Goal: Task Accomplishment & Management: Manage account settings

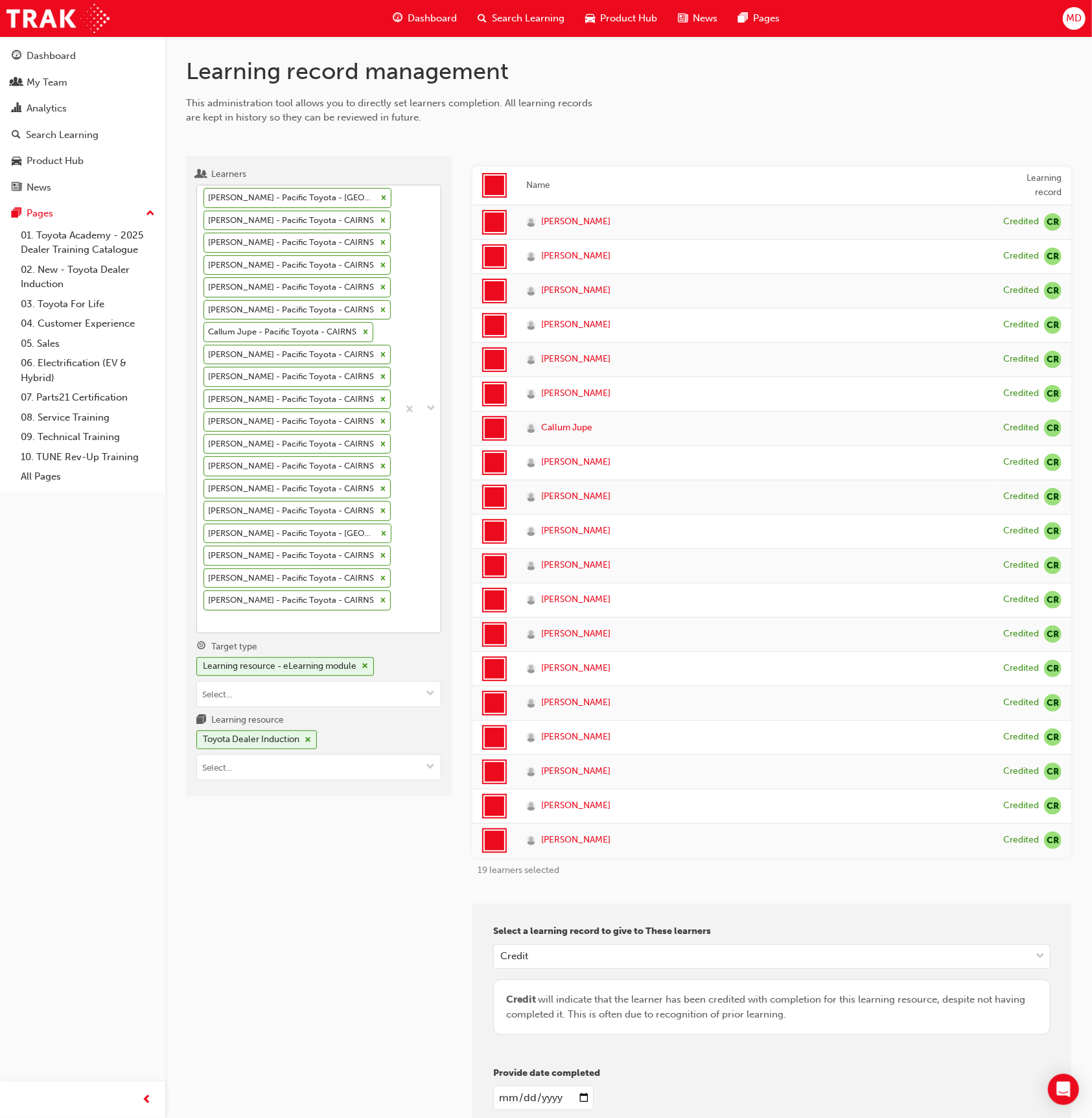
click at [406, 589] on div at bounding box center [419, 409] width 43 height 447
click at [205, 616] on input "Learners [PERSON_NAME] - Pacific Toyota - CAIRNS Chechen [PERSON_NAME] - Pacifi…" at bounding box center [204, 621] width 1 height 11
type input "[PERSON_NAME]"
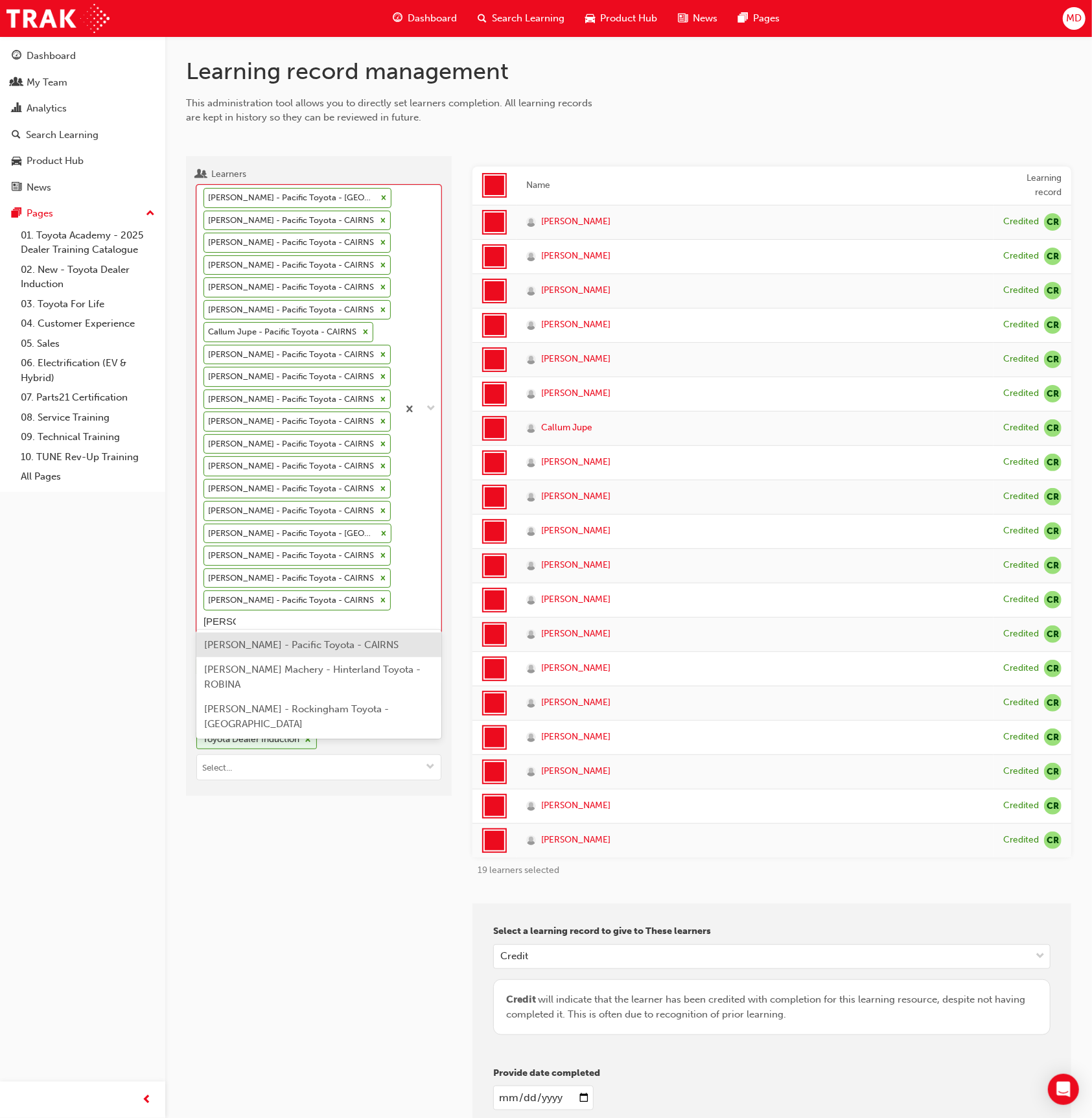
click at [366, 653] on div "[PERSON_NAME] - Pacific Toyota - CAIRNS" at bounding box center [318, 645] width 245 height 25
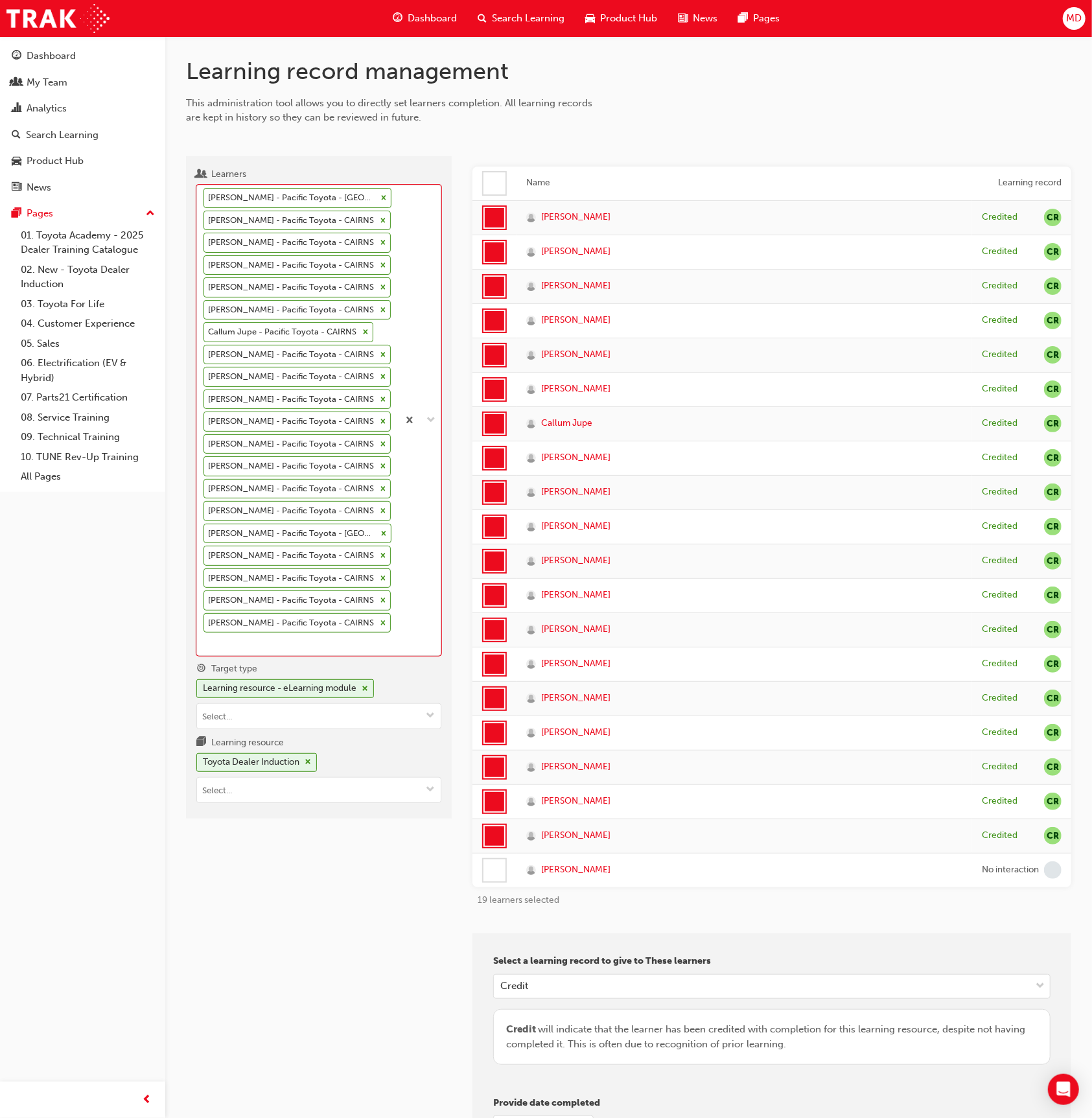
click at [499, 878] on div at bounding box center [495, 870] width 25 height 25
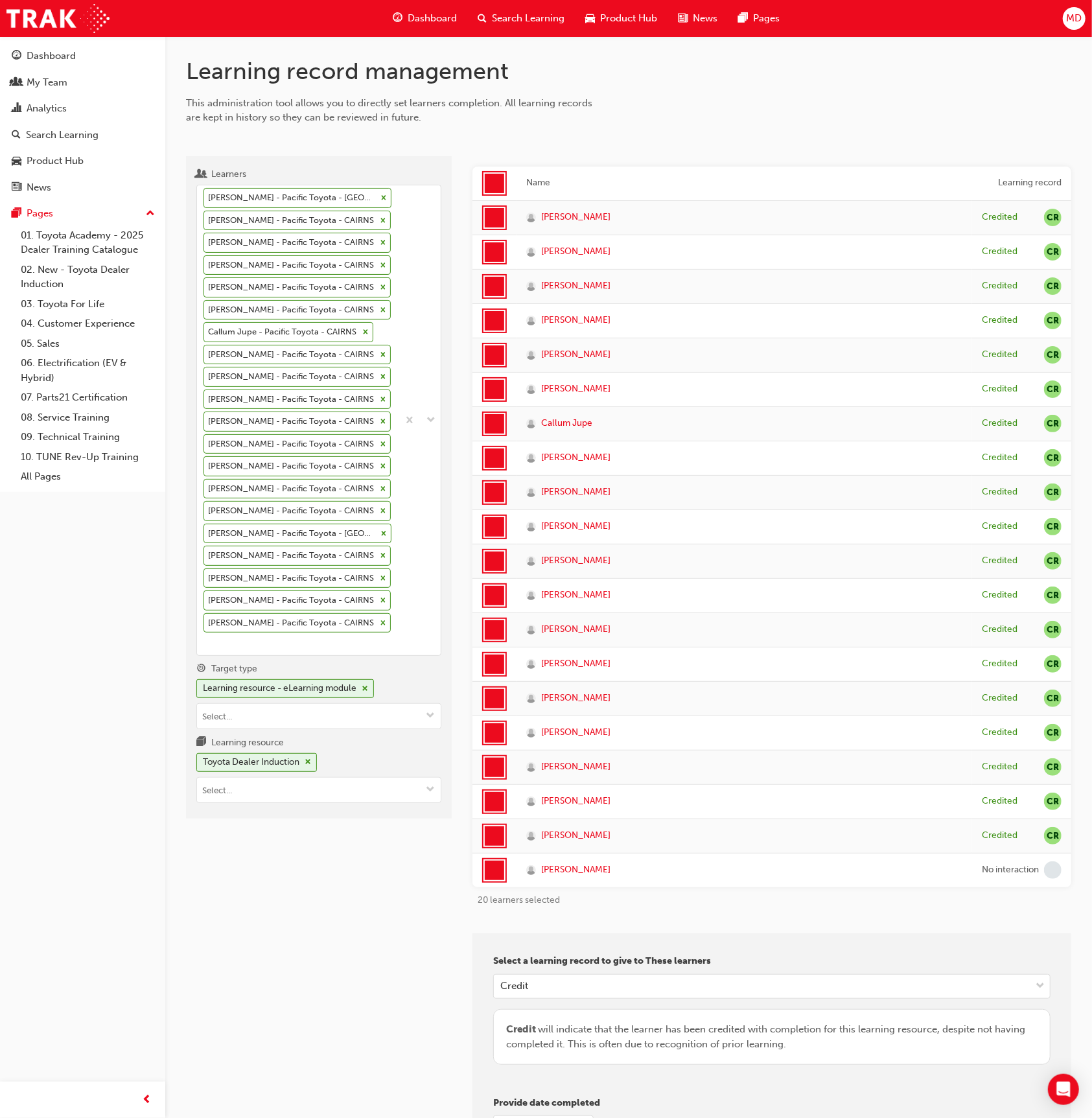
click at [495, 183] on div at bounding box center [495, 183] width 20 height 20
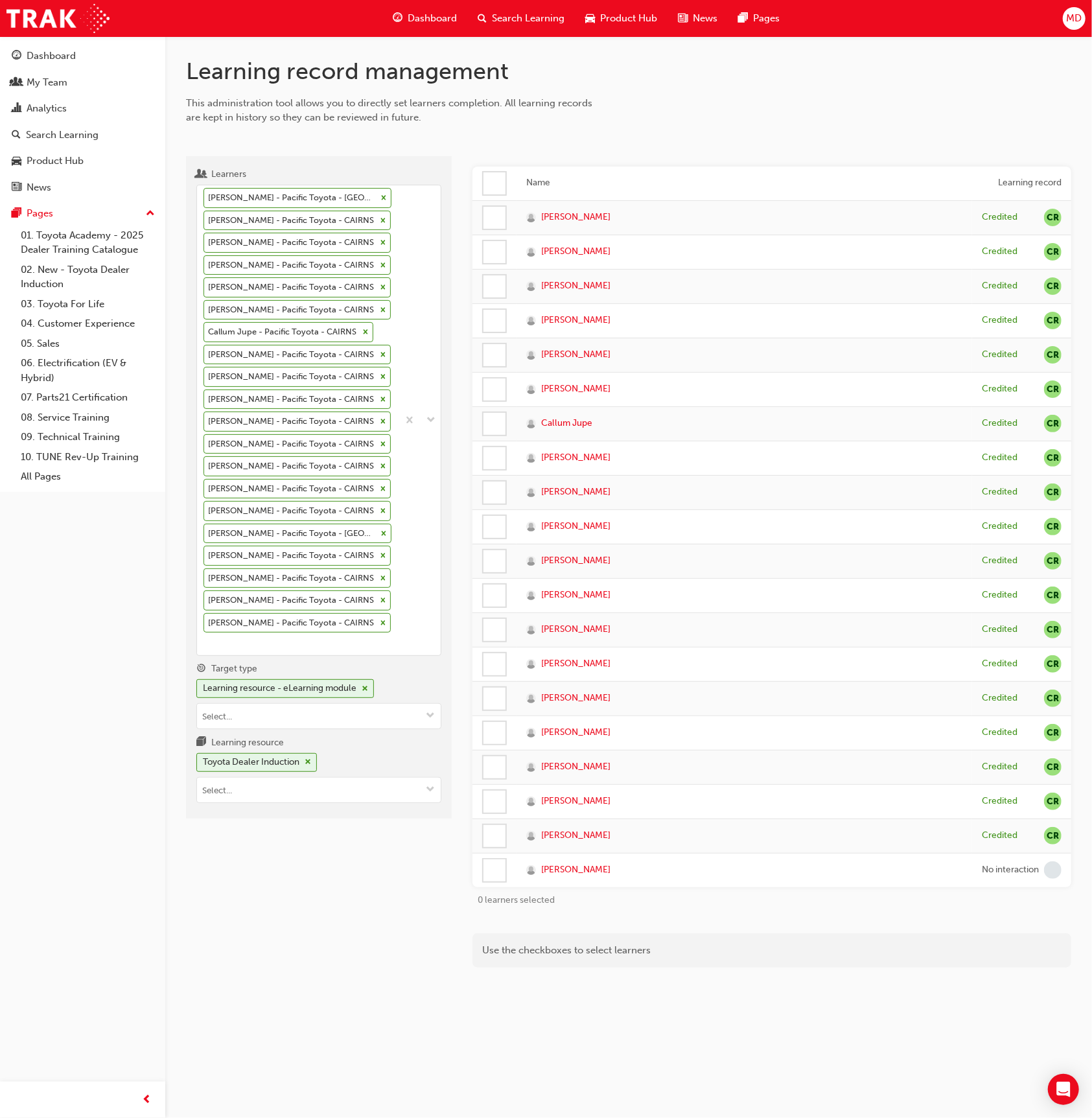
click at [482, 863] on div at bounding box center [495, 870] width 25 height 25
click at [491, 859] on div at bounding box center [495, 870] width 22 height 22
drag, startPoint x: 493, startPoint y: 864, endPoint x: 538, endPoint y: 834, distance: 54.1
click at [493, 863] on div at bounding box center [495, 870] width 22 height 22
click at [482, 865] on div at bounding box center [495, 870] width 25 height 25
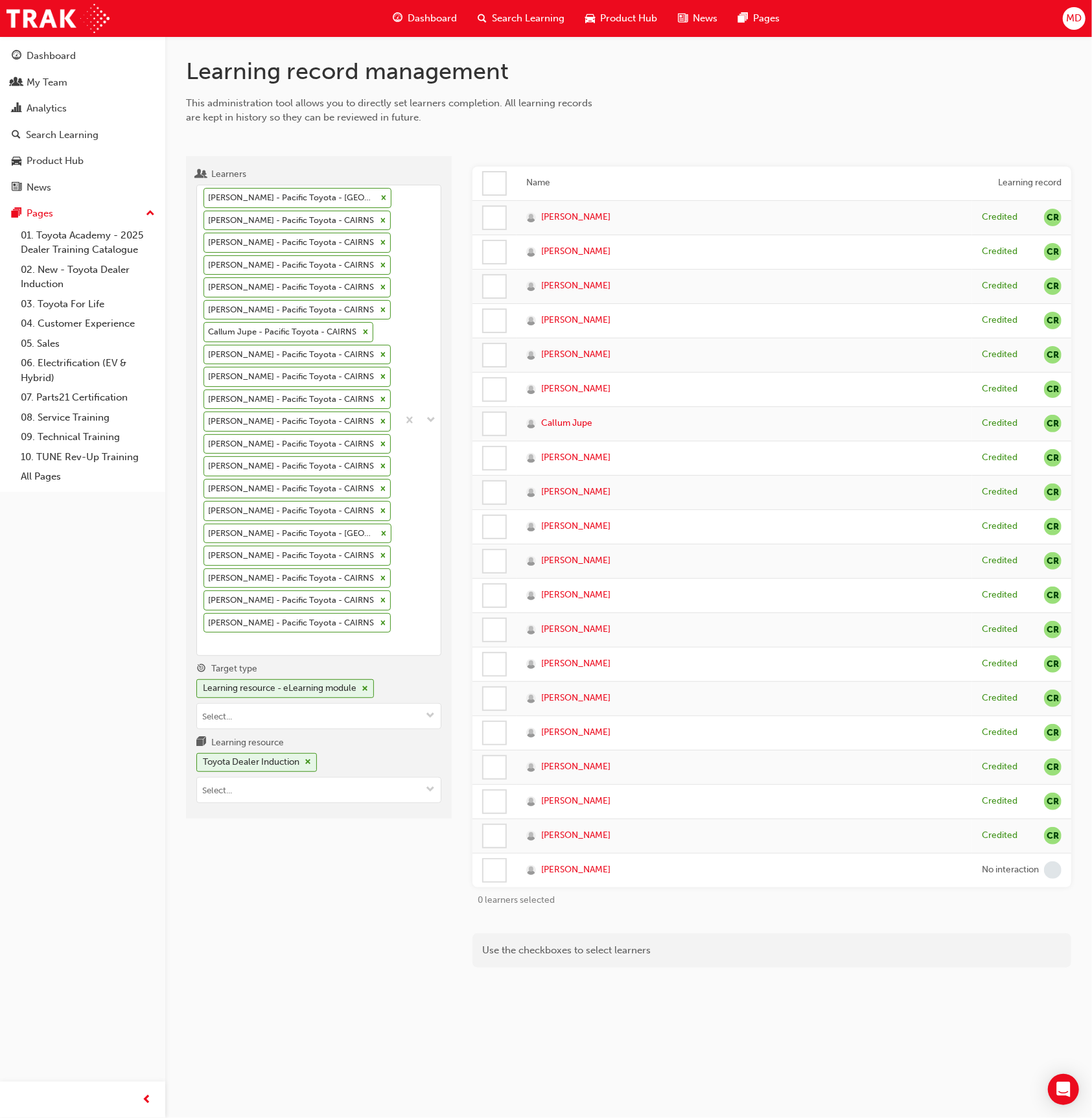
click at [491, 864] on div at bounding box center [495, 870] width 22 height 22
click at [502, 868] on div at bounding box center [495, 870] width 22 height 22
click at [495, 189] on div at bounding box center [495, 183] width 22 height 22
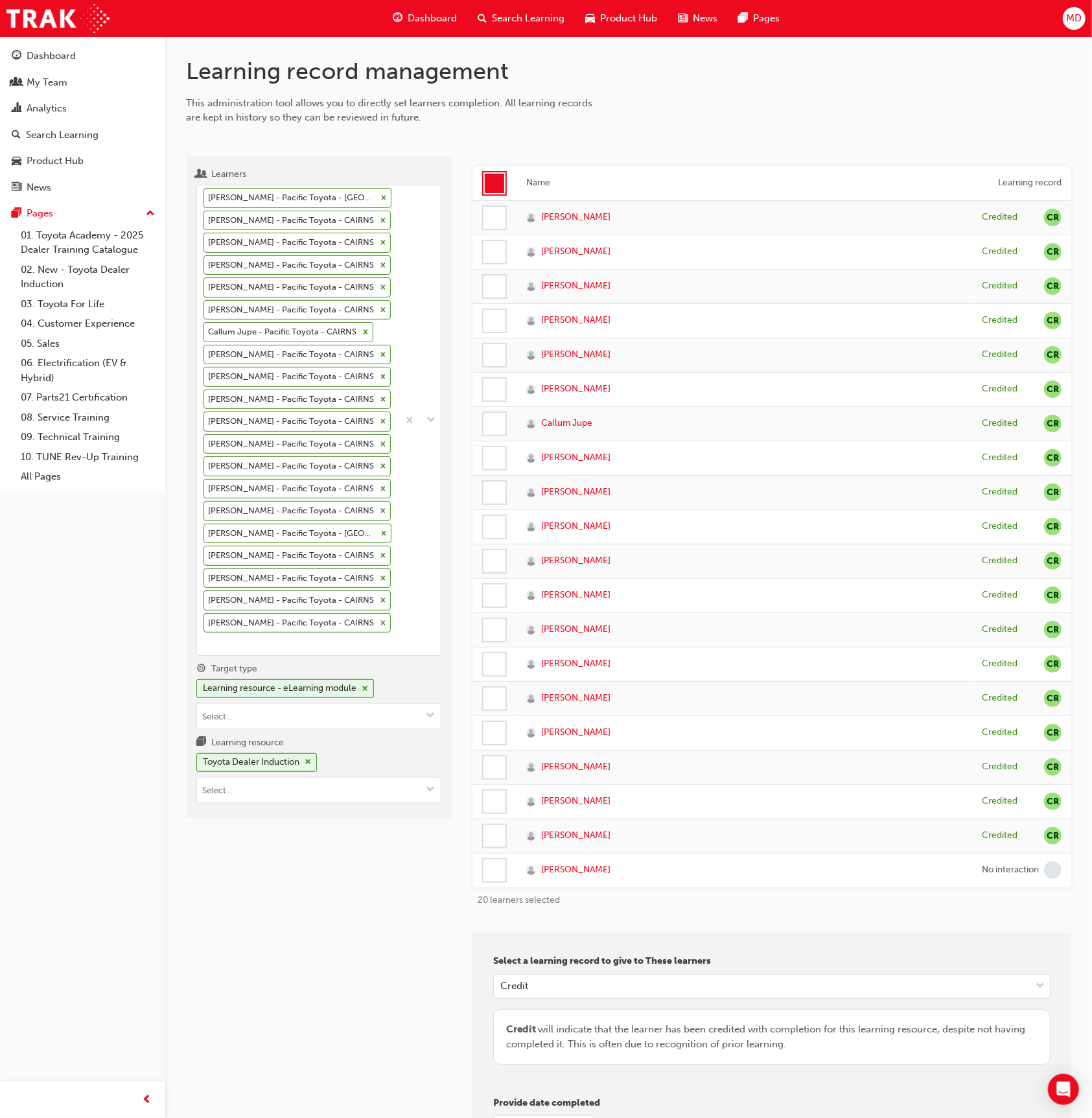
click at [495, 187] on div at bounding box center [495, 183] width 20 height 20
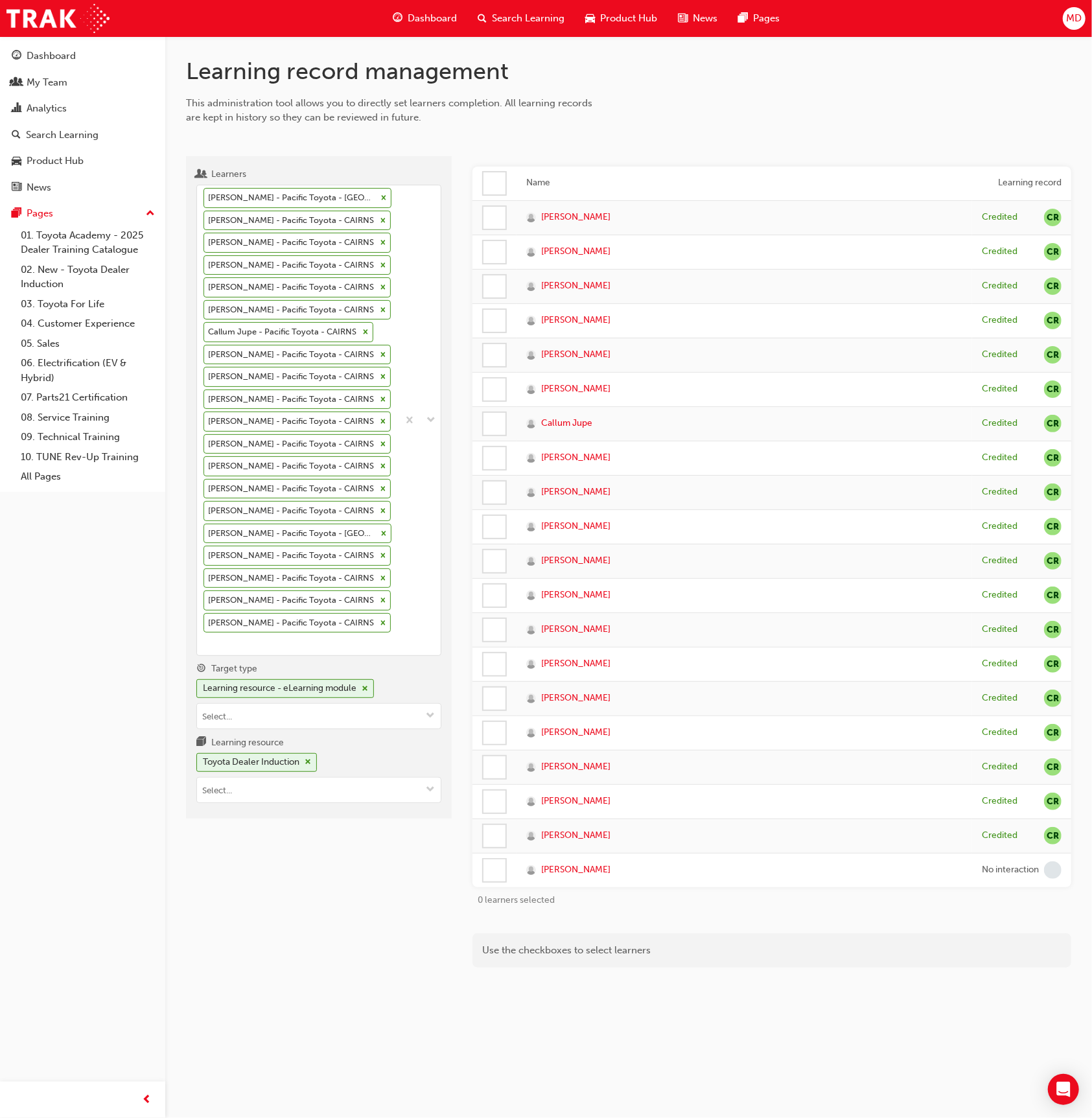
click at [495, 187] on div at bounding box center [495, 183] width 22 height 22
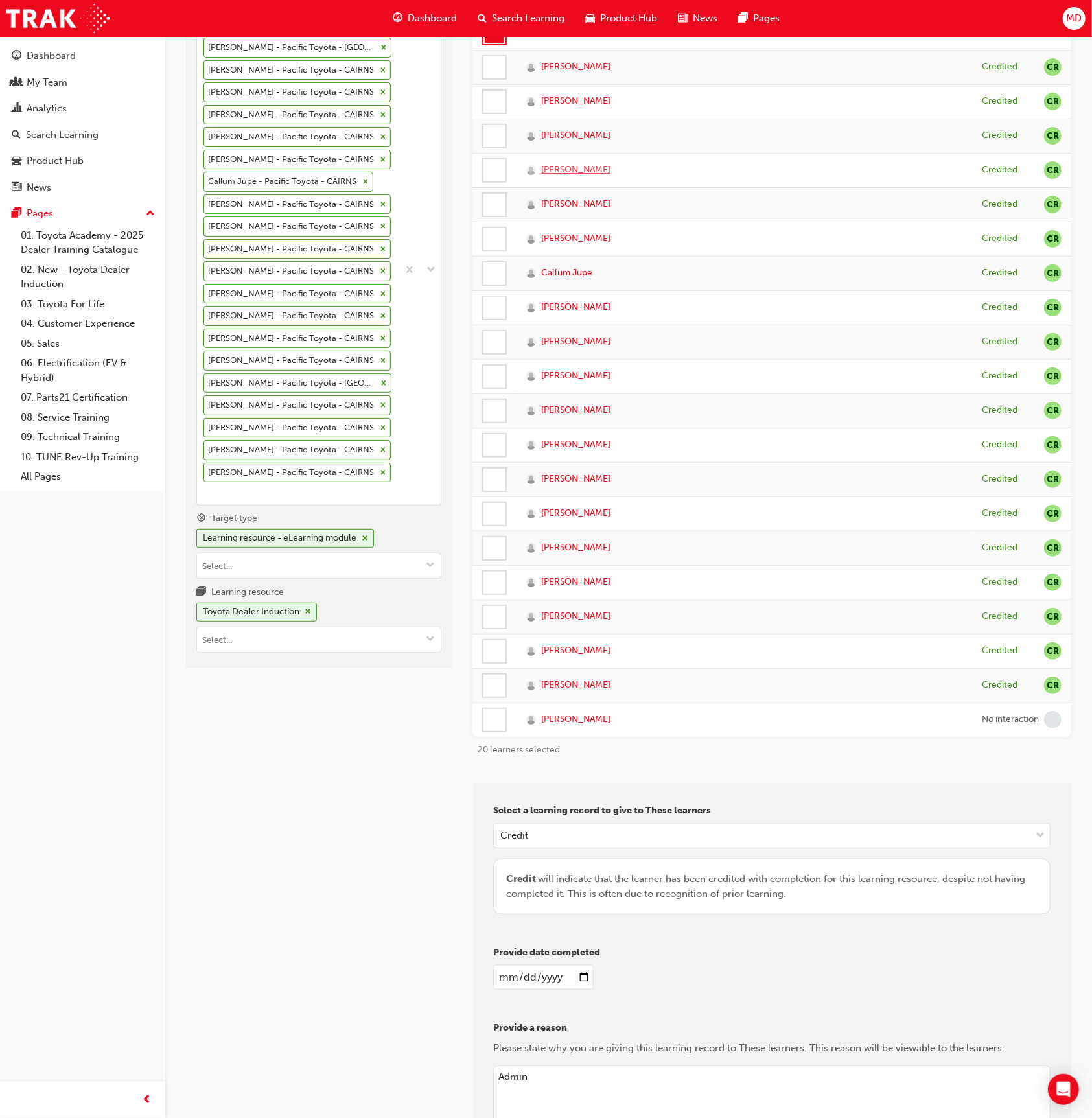
scroll to position [328, 0]
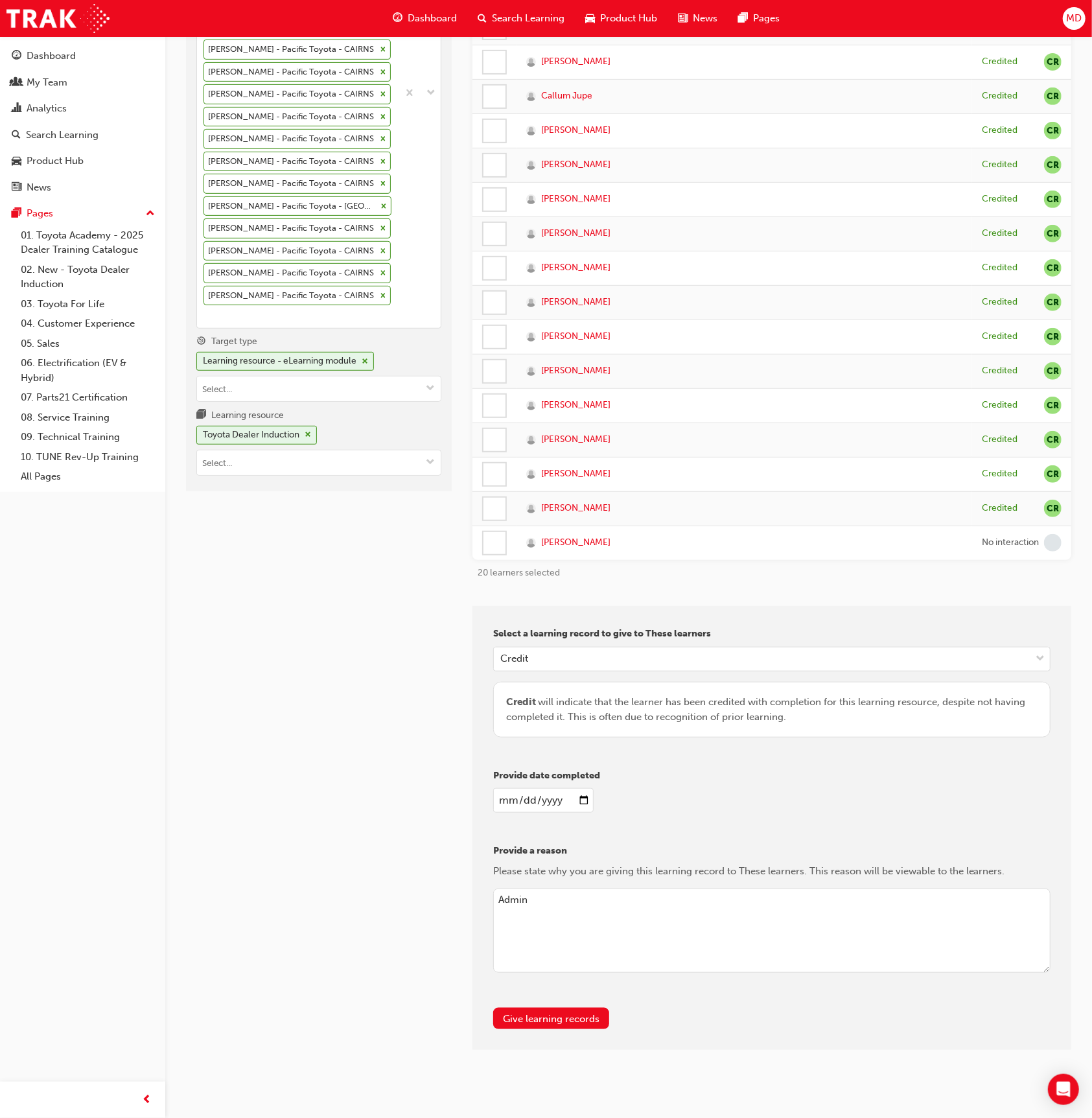
click at [493, 526] on td at bounding box center [495, 543] width 44 height 34
click at [495, 532] on div at bounding box center [495, 543] width 22 height 22
click at [502, 545] on div at bounding box center [495, 543] width 22 height 22
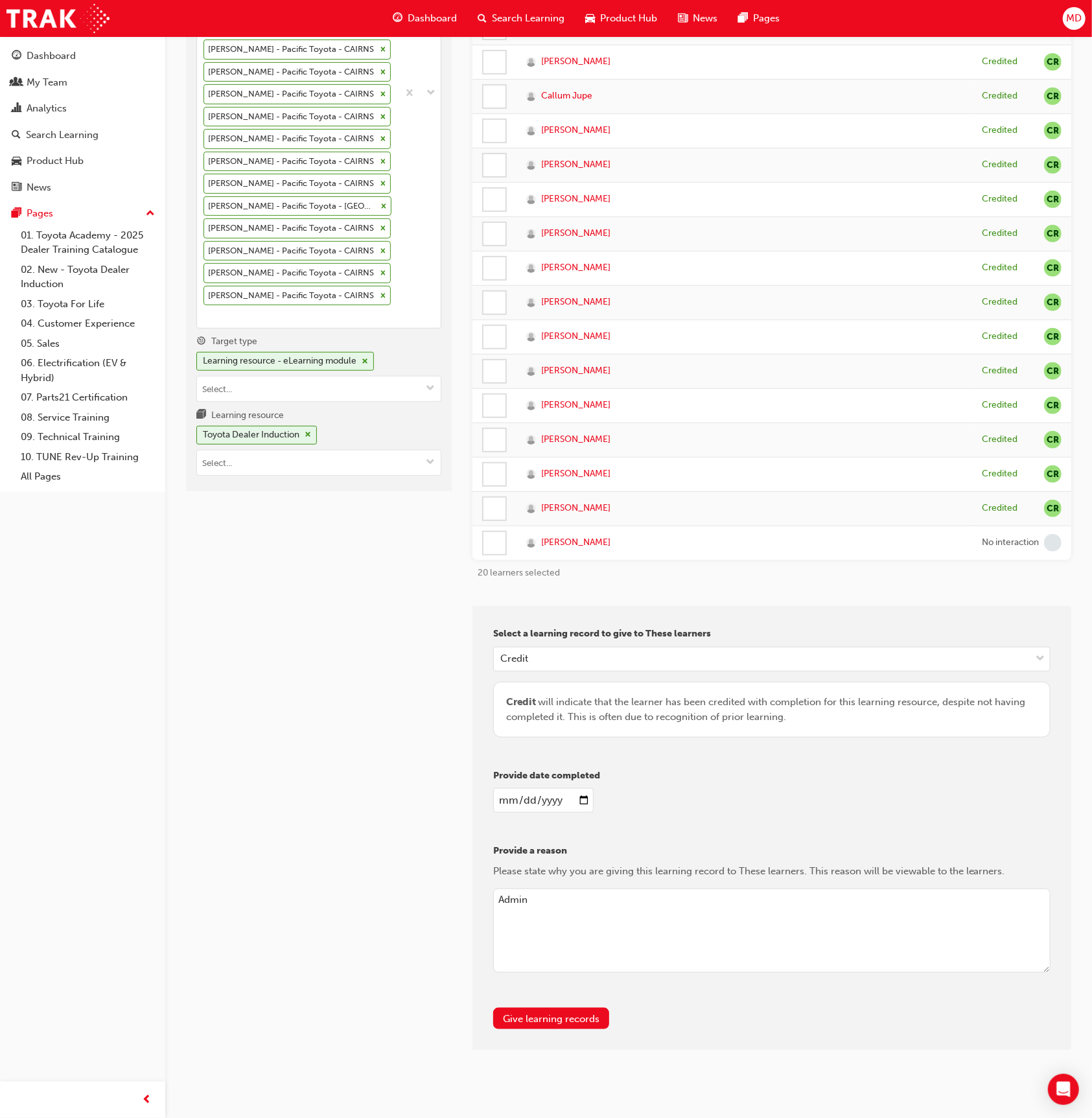
click at [501, 518] on td at bounding box center [495, 508] width 44 height 34
click at [494, 498] on div at bounding box center [495, 509] width 22 height 22
click at [494, 478] on td at bounding box center [495, 474] width 44 height 34
click at [494, 478] on div at bounding box center [495, 474] width 22 height 22
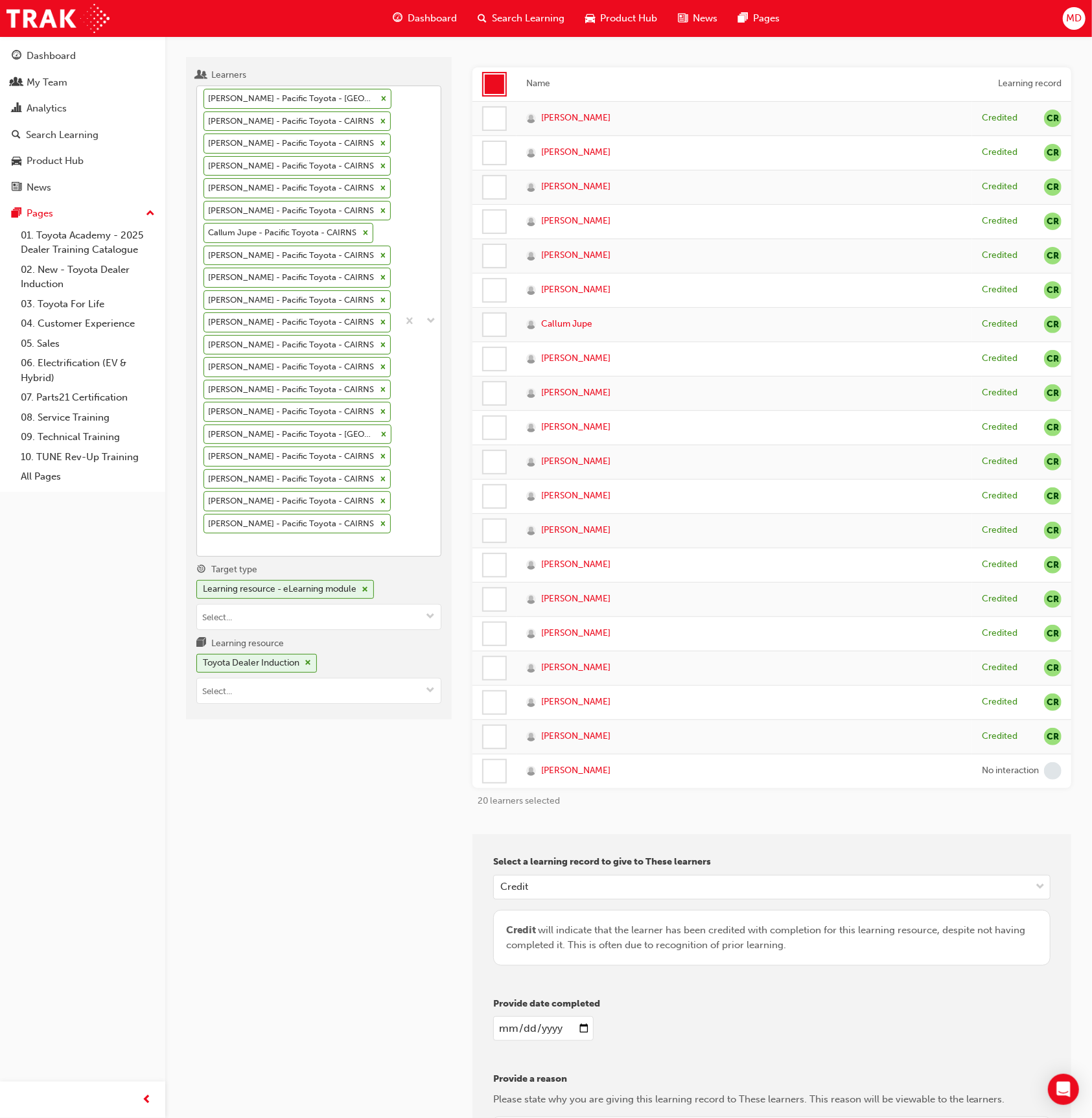
scroll to position [73, 0]
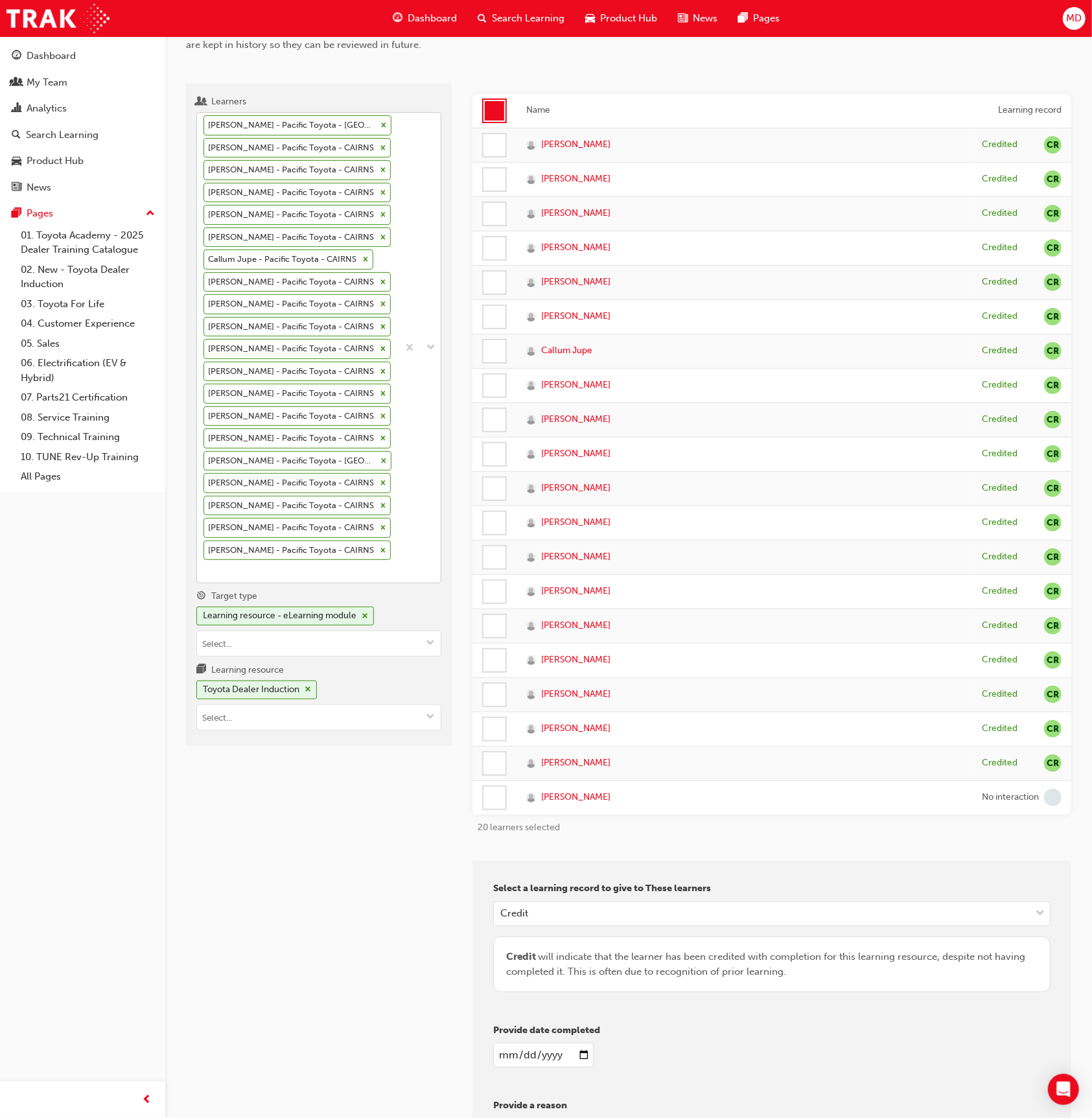
click at [381, 122] on icon at bounding box center [384, 125] width 9 height 9
click at [205, 565] on input "Learners [PERSON_NAME] - Pacific Toyota - CAIRNS Chechen [PERSON_NAME] - Pacifi…" at bounding box center [204, 570] width 1 height 11
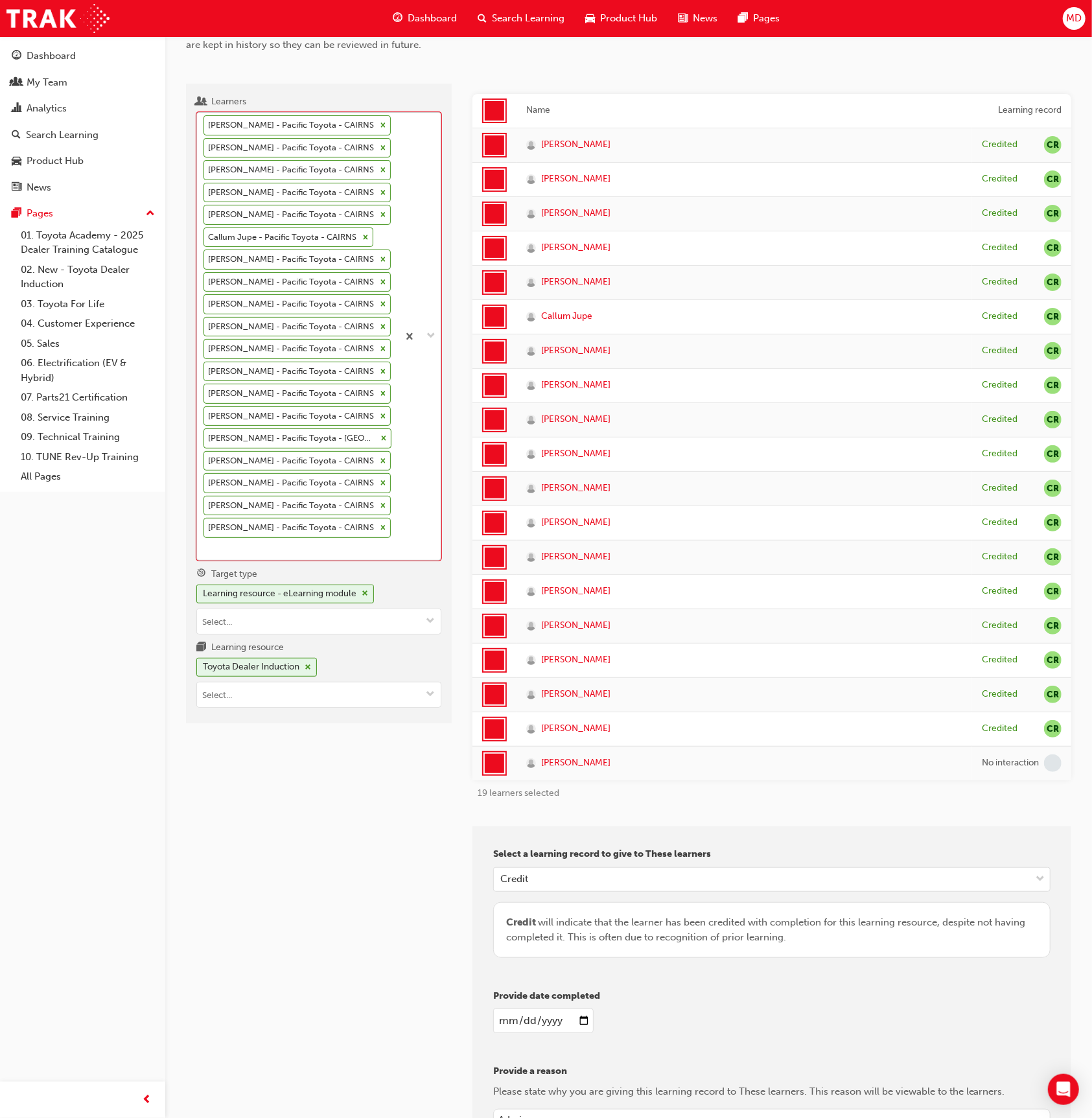
click at [384, 122] on icon at bounding box center [383, 125] width 9 height 9
click at [205, 543] on input "Learners option [PERSON_NAME] - Pacific Toyota - CAIRNS, deselected. 0 results …" at bounding box center [204, 549] width 1 height 11
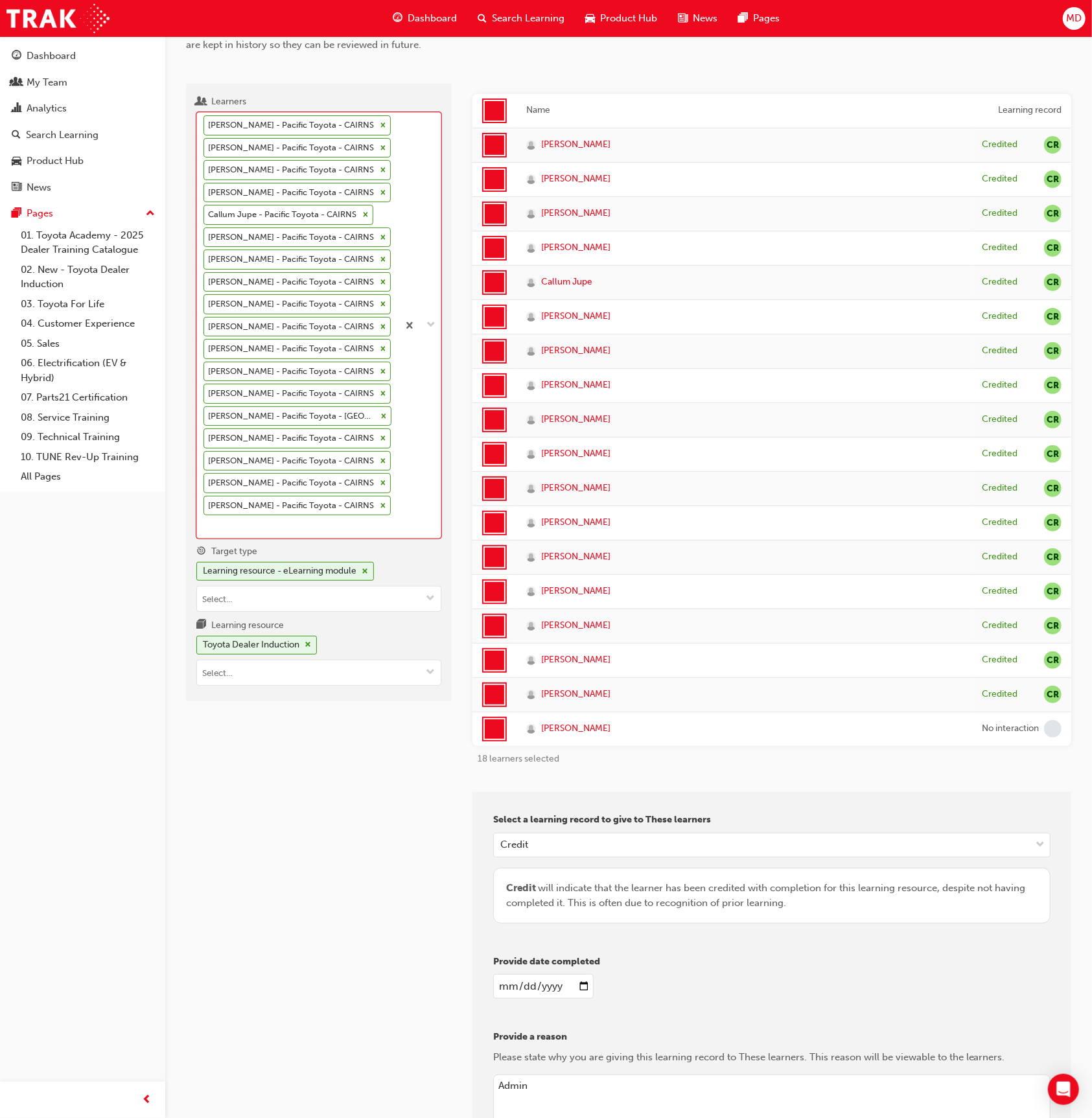
click at [384, 122] on icon at bounding box center [383, 125] width 9 height 9
click at [205, 521] on input "Learners option [PERSON_NAME] - Pacific Toyota - CAIRNS, deselected. 0 results …" at bounding box center [204, 526] width 1 height 11
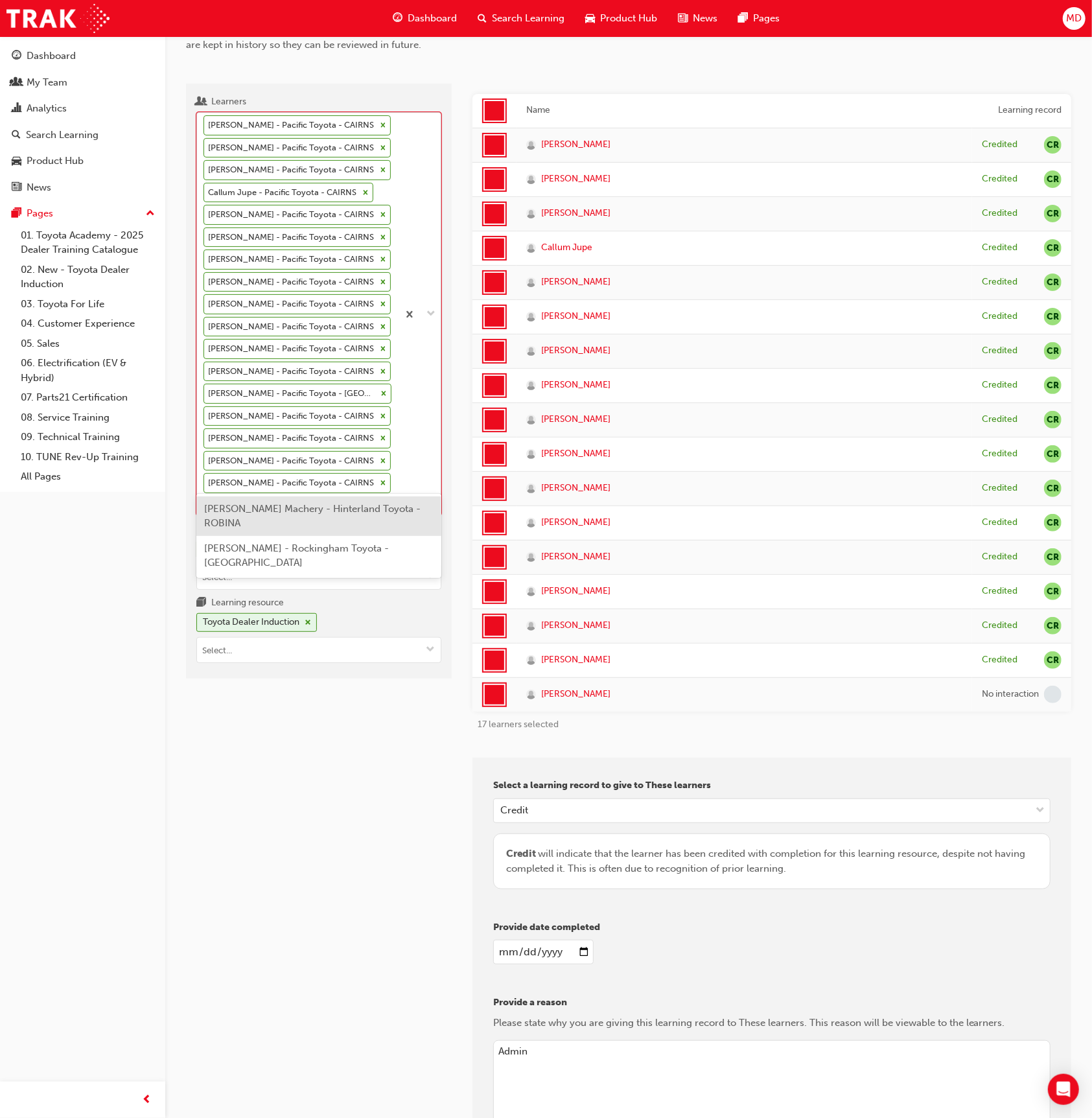
click at [384, 122] on div "[PERSON_NAME] - Pacific Toyota - CAIRNS [PERSON_NAME] - Pacific Toyota - CAIRNS…" at bounding box center [297, 313] width 201 height 402
click at [205, 499] on input "Learners option [PERSON_NAME] - Pacific Toyota - CAIRNS, deselected. option [PE…" at bounding box center [204, 504] width 1 height 11
click at [384, 122] on div "[PERSON_NAME] - Pacific Toyota - CAIRNS [PERSON_NAME] - Pacific Toyota - CAIRNS…" at bounding box center [297, 313] width 201 height 402
click at [205, 499] on input "Learners option [PERSON_NAME] - Pacific Toyota - CAIRNS, deselected. option [PE…" at bounding box center [204, 504] width 1 height 11
click at [378, 120] on icon at bounding box center [383, 125] width 9 height 9
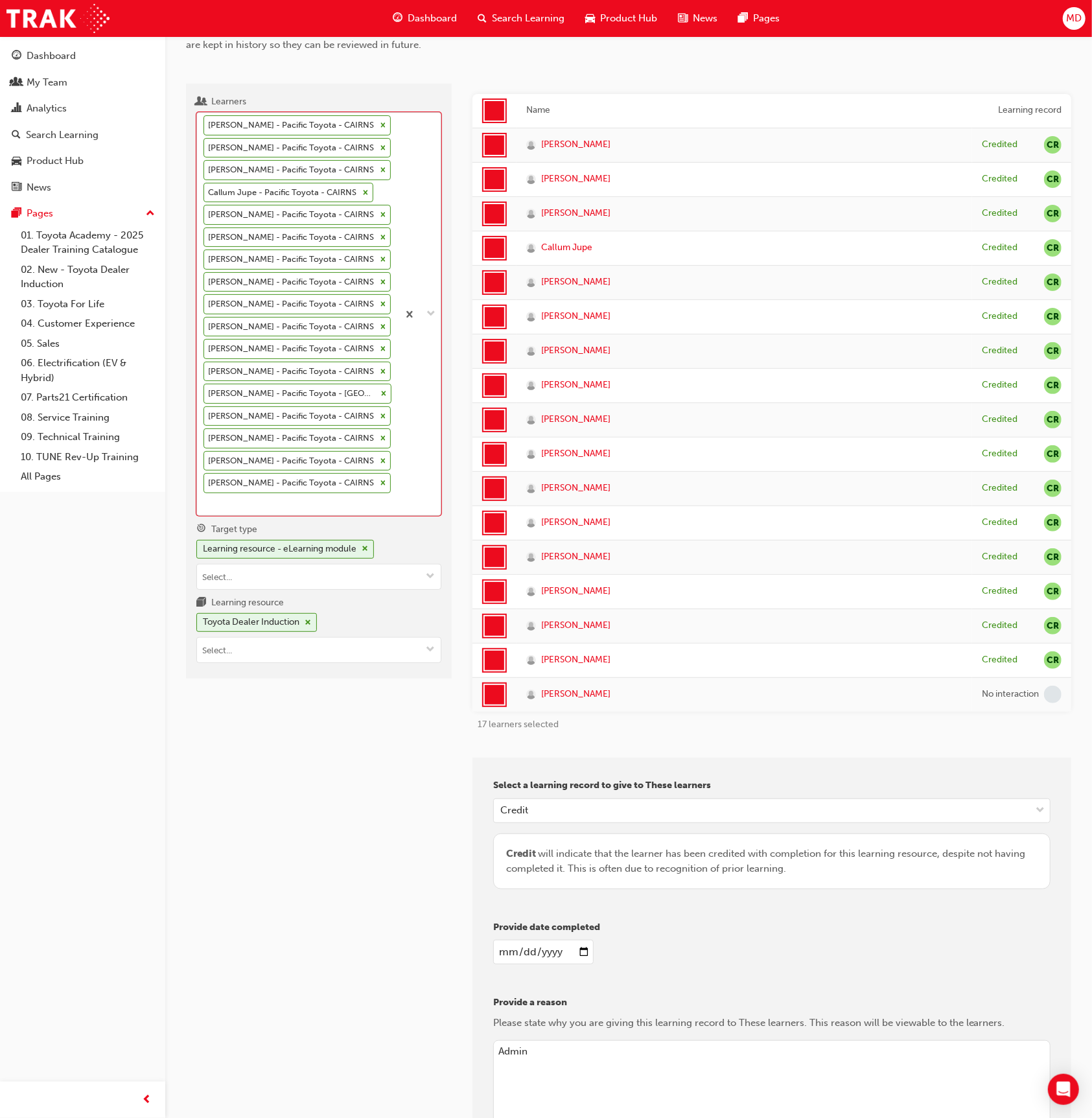
click at [205, 499] on input "Learners option [PERSON_NAME] - Pacific Toyota - CAIRNS, deselected. 0 results …" at bounding box center [204, 504] width 1 height 11
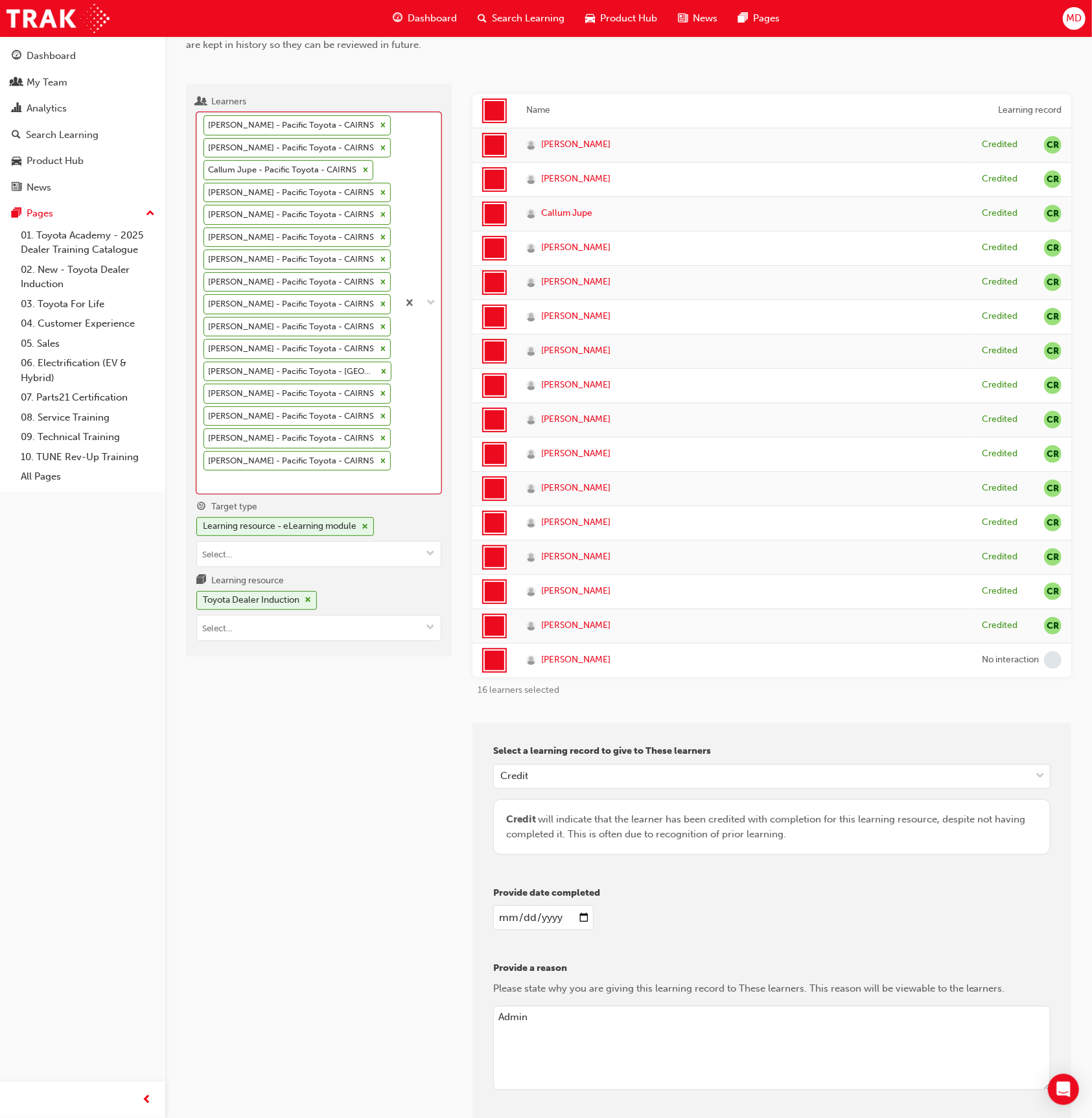
click at [376, 120] on div at bounding box center [383, 125] width 14 height 19
click at [205, 476] on input "Learners option [PERSON_NAME] - Pacific Toyota - CAIRNS, deselected. 0 results …" at bounding box center [204, 481] width 1 height 11
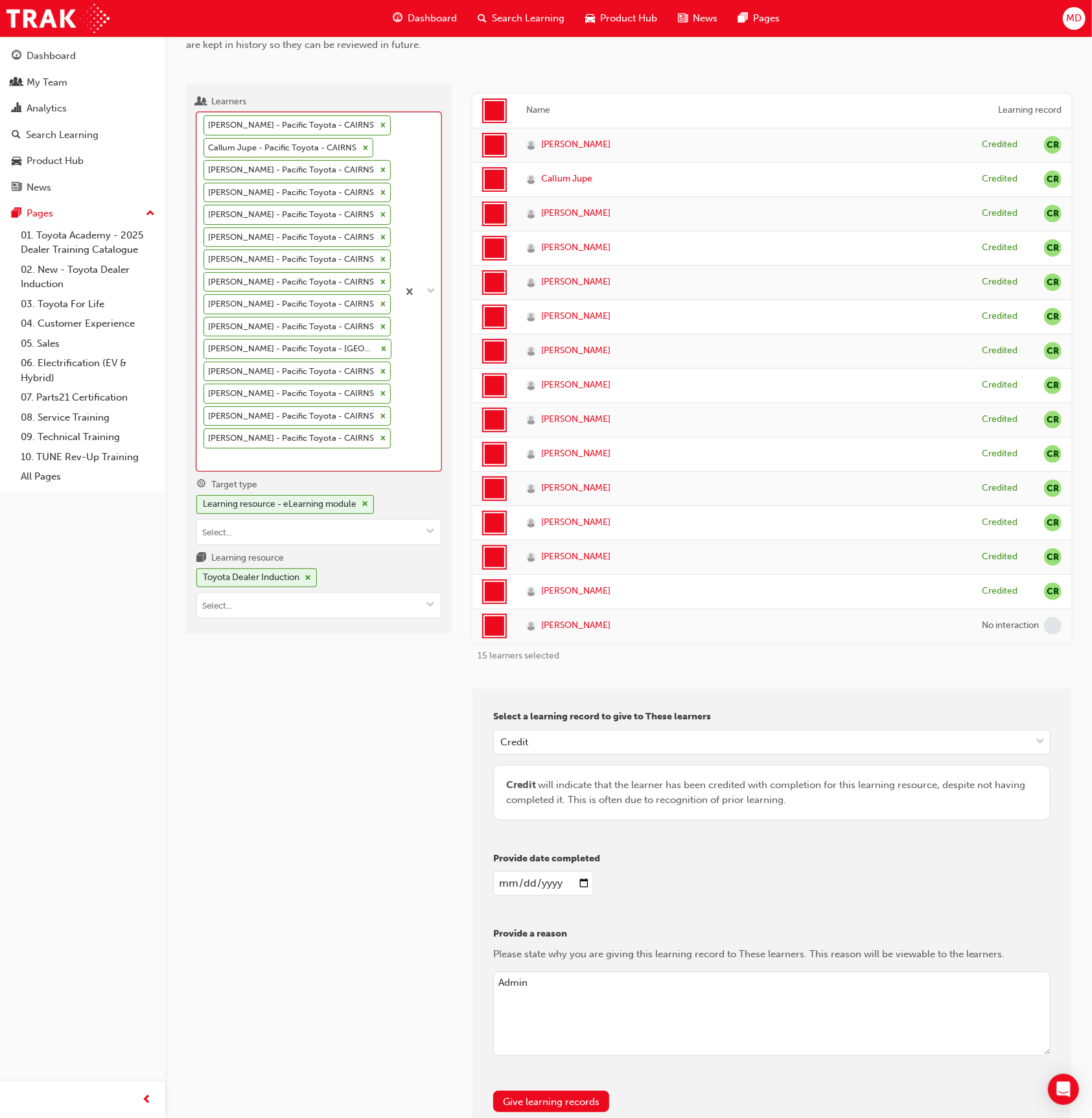
click at [381, 121] on icon at bounding box center [383, 125] width 9 height 9
click at [205, 454] on input "Learners option [PERSON_NAME] - Pacific Toyota - CAIRNS, deselected. 0 results …" at bounding box center [204, 459] width 1 height 11
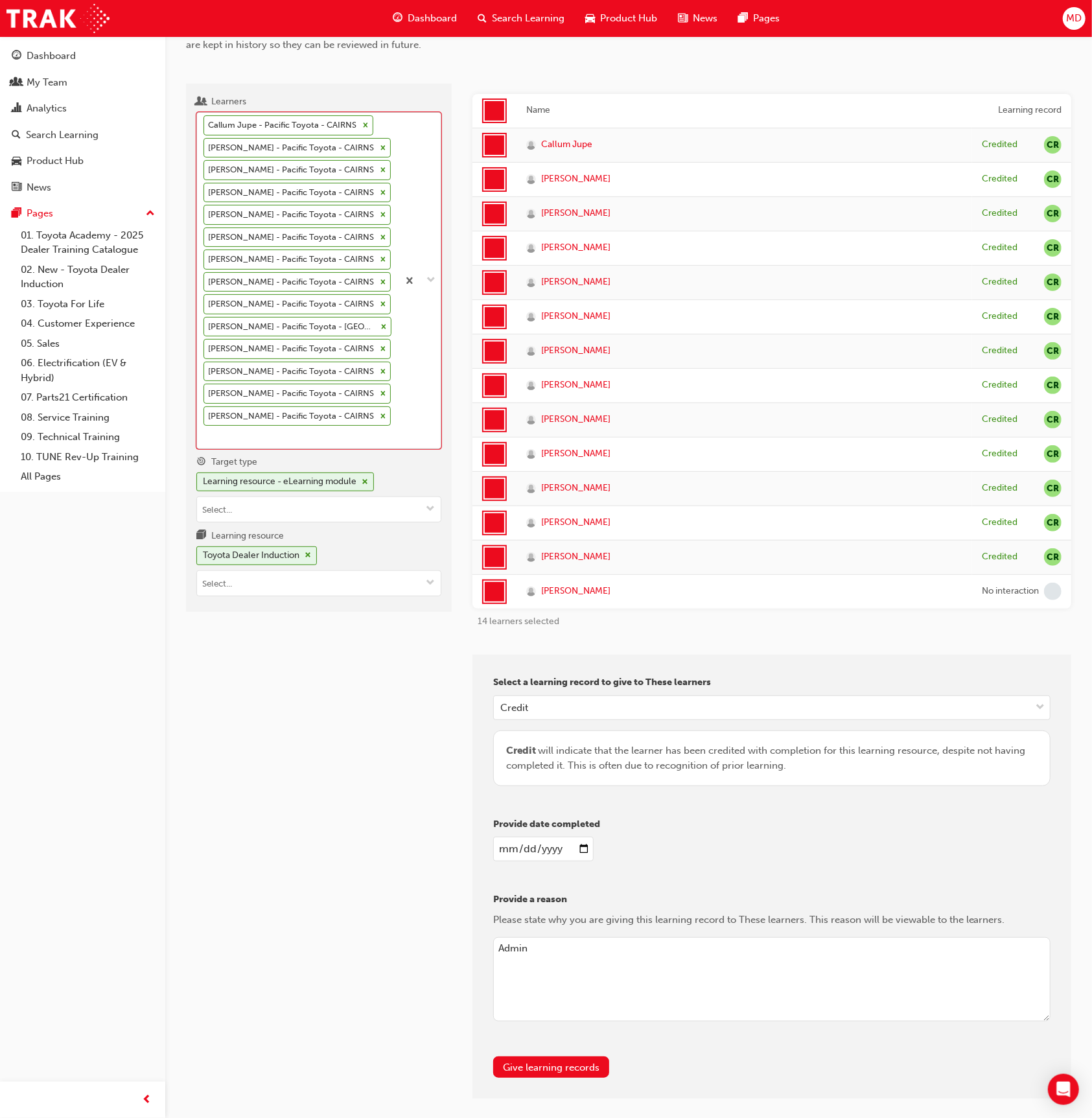
click at [365, 124] on icon at bounding box center [365, 125] width 9 height 9
click at [205, 431] on input "Learners option [PERSON_NAME] - Pacific Toyota - CAIRNS, deselected. 0 results …" at bounding box center [204, 436] width 1 height 11
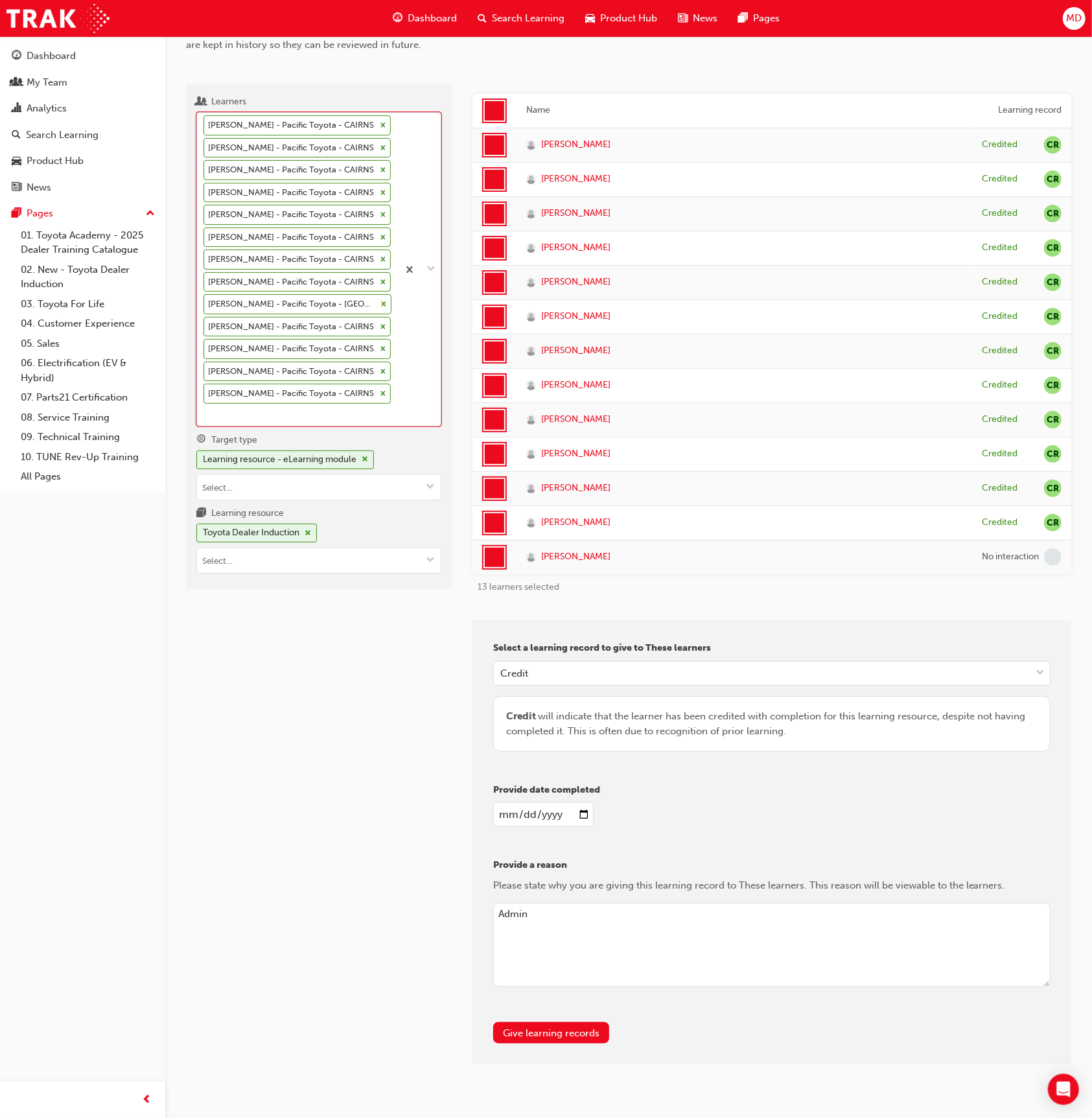
drag, startPoint x: 376, startPoint y: 124, endPoint x: 417, endPoint y: 173, distance: 63.9
click at [378, 124] on icon at bounding box center [383, 125] width 9 height 9
click at [205, 409] on input "Learners option Callum Jupe - Pacific Toyota - CAIRNS, deselected. 0 results av…" at bounding box center [204, 414] width 1 height 11
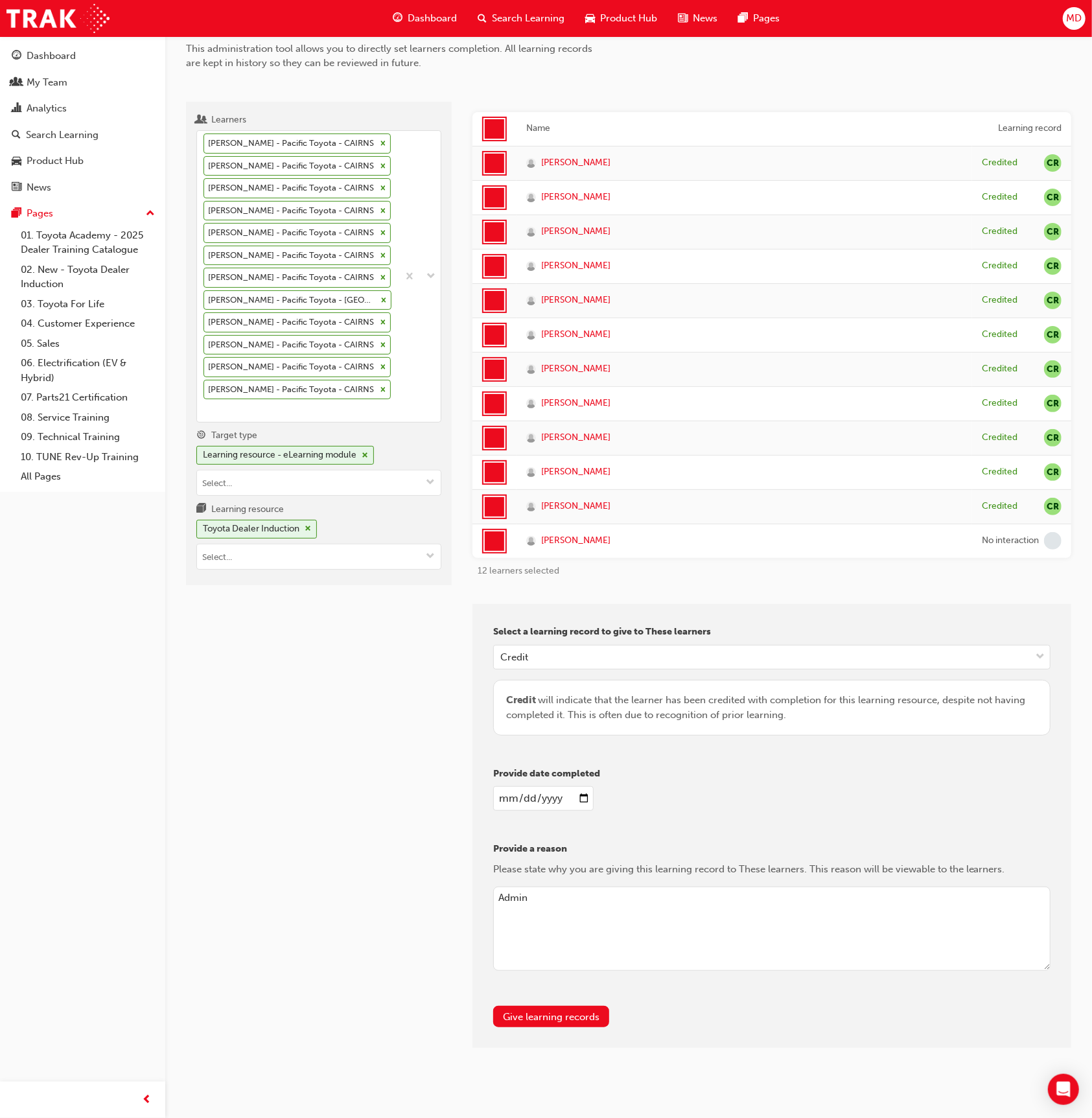
drag, startPoint x: 506, startPoint y: 120, endPoint x: 519, endPoint y: 209, distance: 89.9
click at [505, 120] on div at bounding box center [495, 129] width 25 height 25
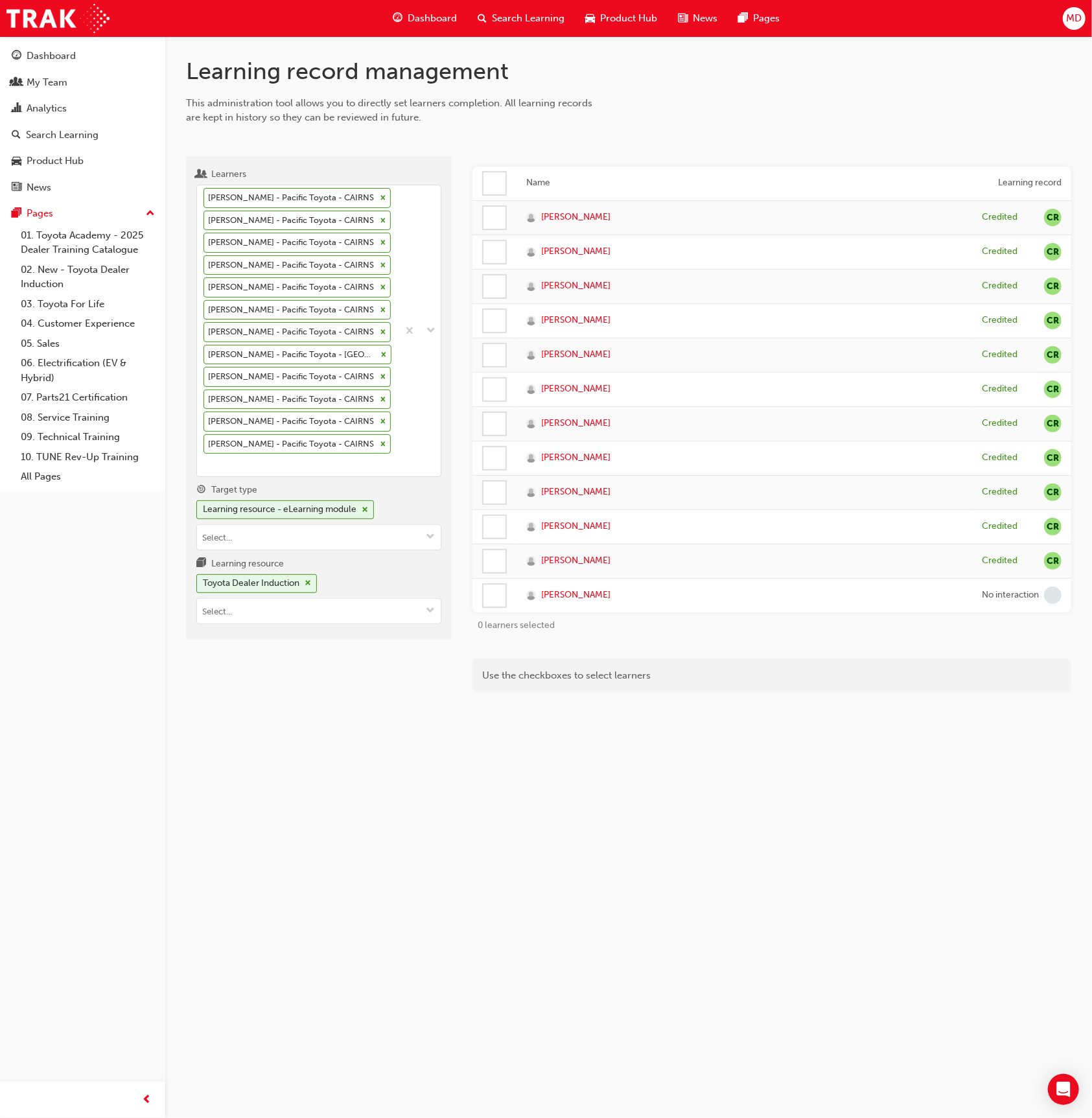
click at [508, 598] on td at bounding box center [495, 595] width 44 height 34
click at [501, 594] on div at bounding box center [495, 595] width 22 height 22
click at [504, 180] on div at bounding box center [495, 183] width 22 height 22
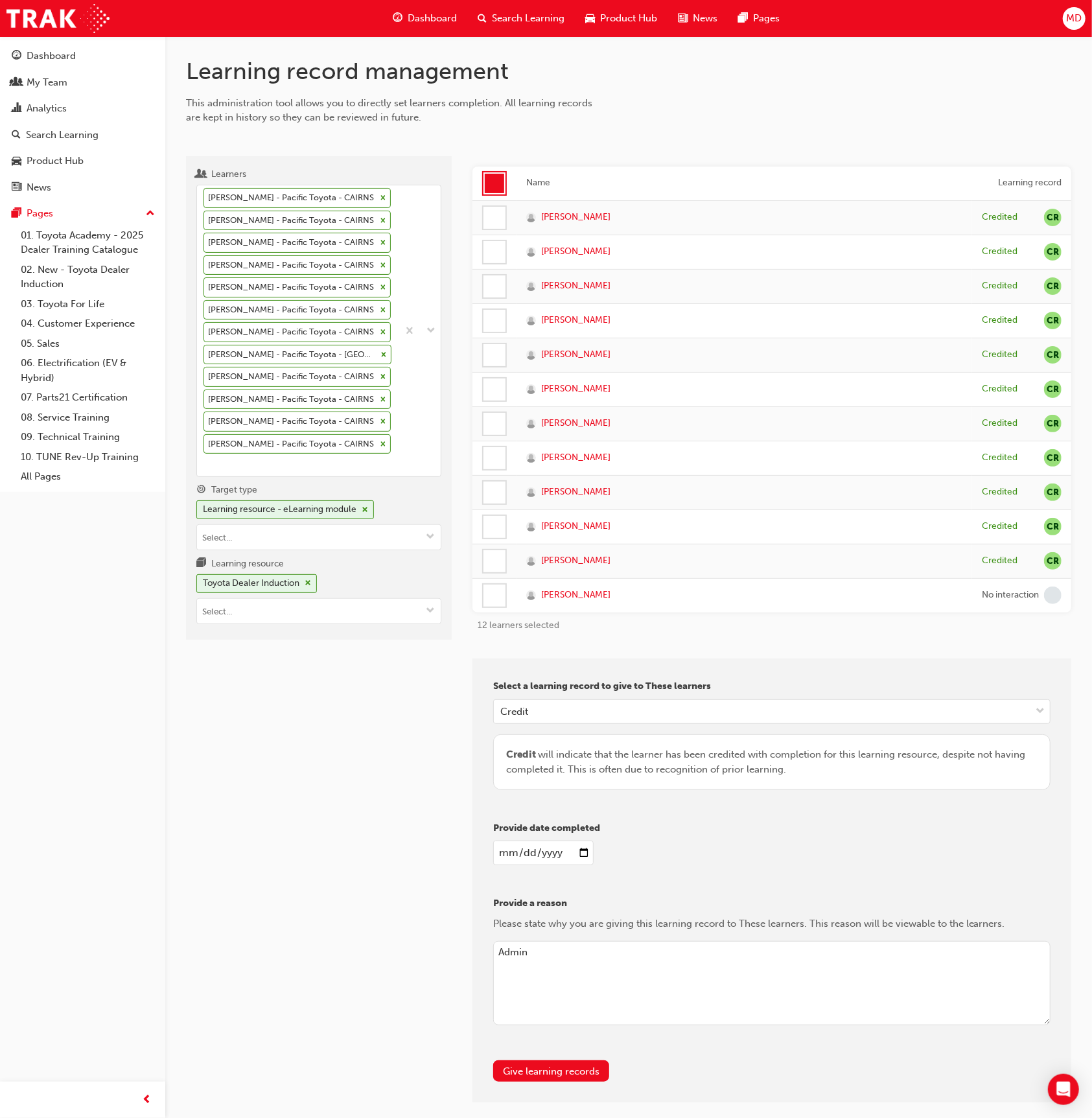
click at [376, 200] on div at bounding box center [383, 198] width 14 height 19
click at [205, 459] on input "Learners [PERSON_NAME] - Pacific Toyota - [PERSON_NAME] - Pacific Toyota - CAIR…" at bounding box center [204, 464] width 1 height 11
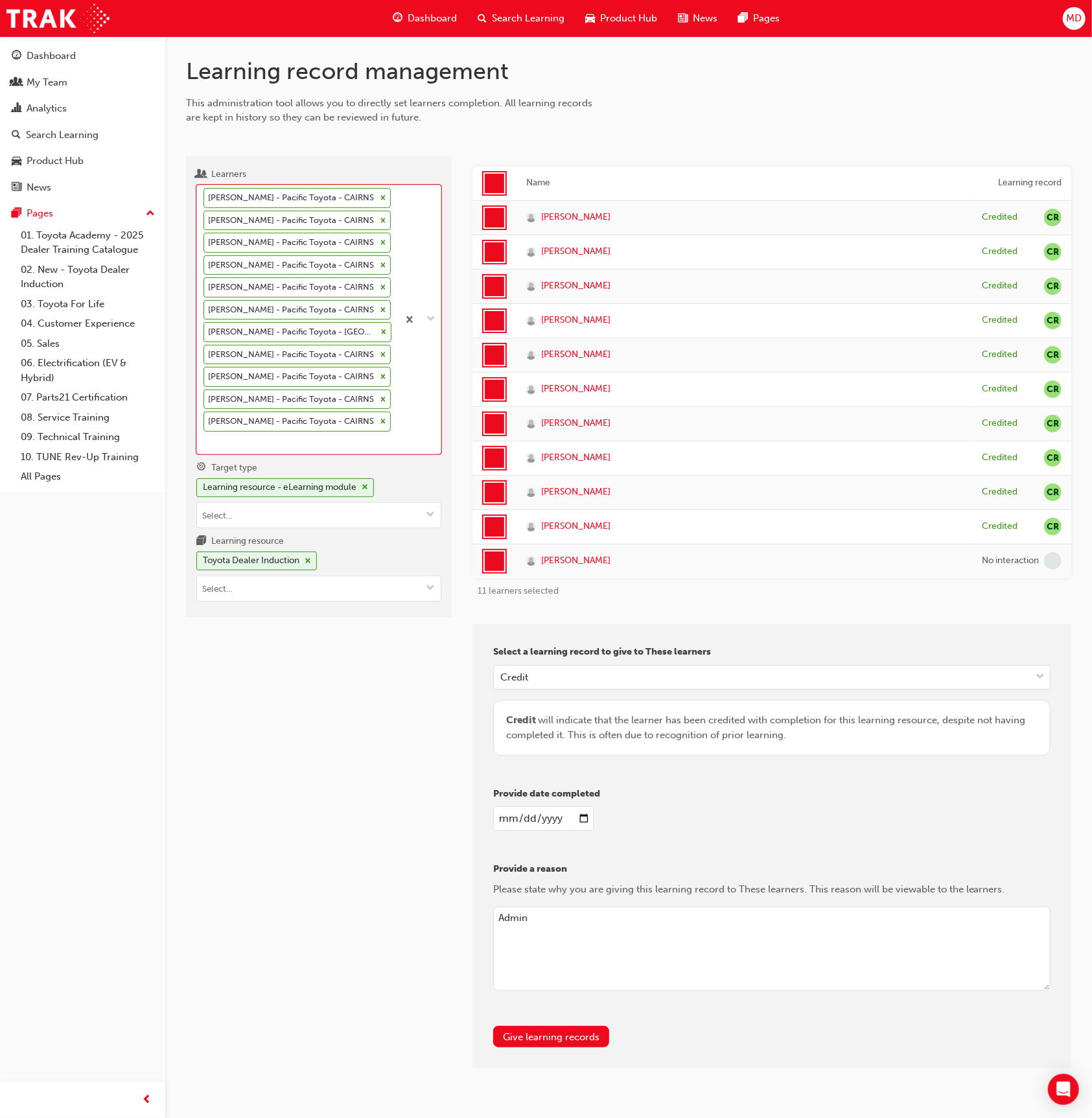
click at [361, 193] on div "[PERSON_NAME] - Pacific Toyota - CAIRNS" at bounding box center [290, 198] width 172 height 19
click at [205, 437] on input "Learners option [PERSON_NAME] - Pacific Toyota - CAIRNS, deselected. 0 results …" at bounding box center [204, 442] width 1 height 11
click at [378, 194] on icon at bounding box center [383, 198] width 9 height 9
click at [205, 437] on input "Learners option [PERSON_NAME] - Pacific Toyota - CAIRNS, deselected. option [PE…" at bounding box center [204, 442] width 1 height 11
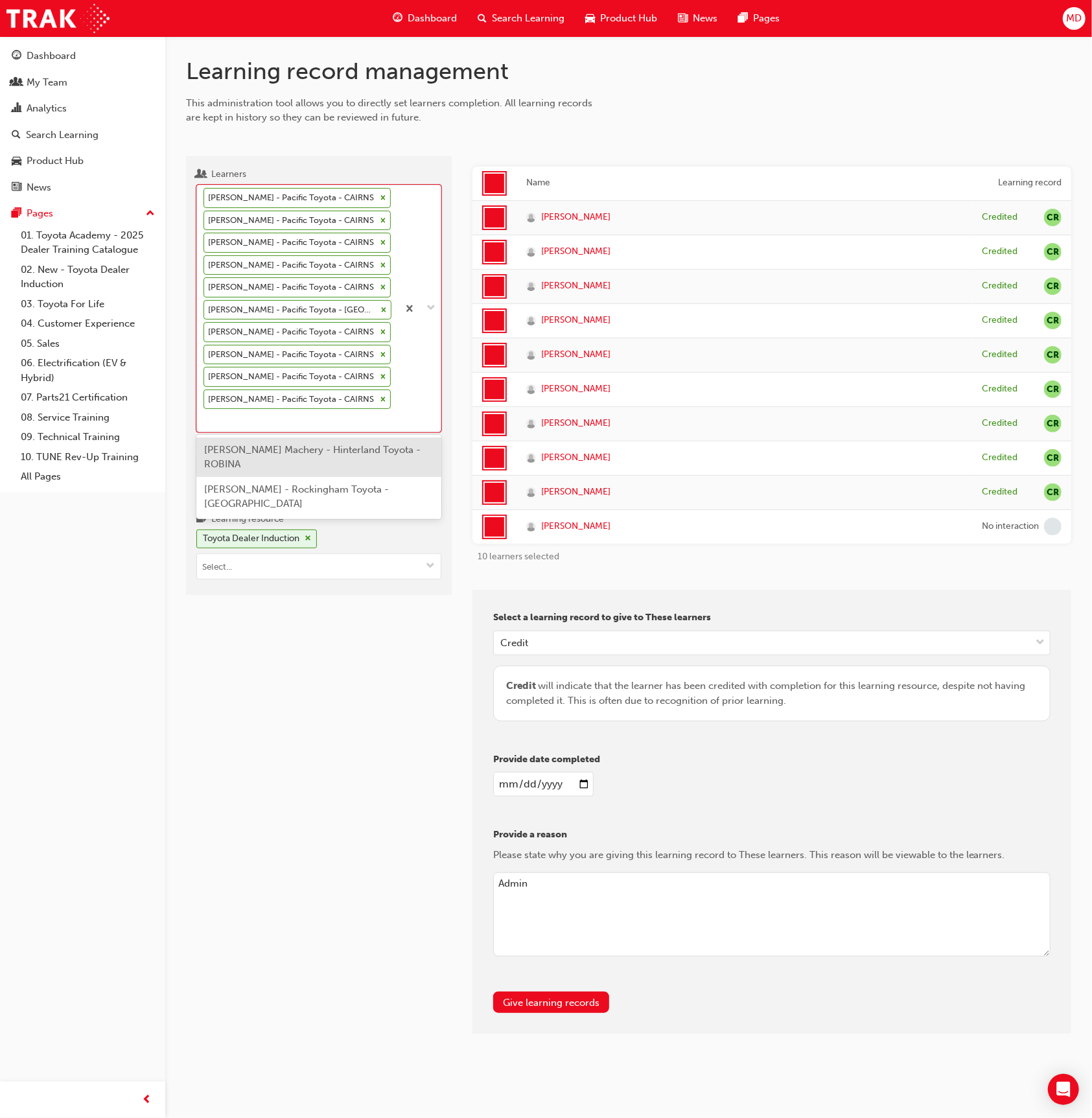
click at [376, 196] on div at bounding box center [383, 198] width 14 height 19
click at [205, 414] on input "Learners option [PERSON_NAME] - Pacific Toyota - CAIRNS, deselected. option [PE…" at bounding box center [204, 419] width 1 height 11
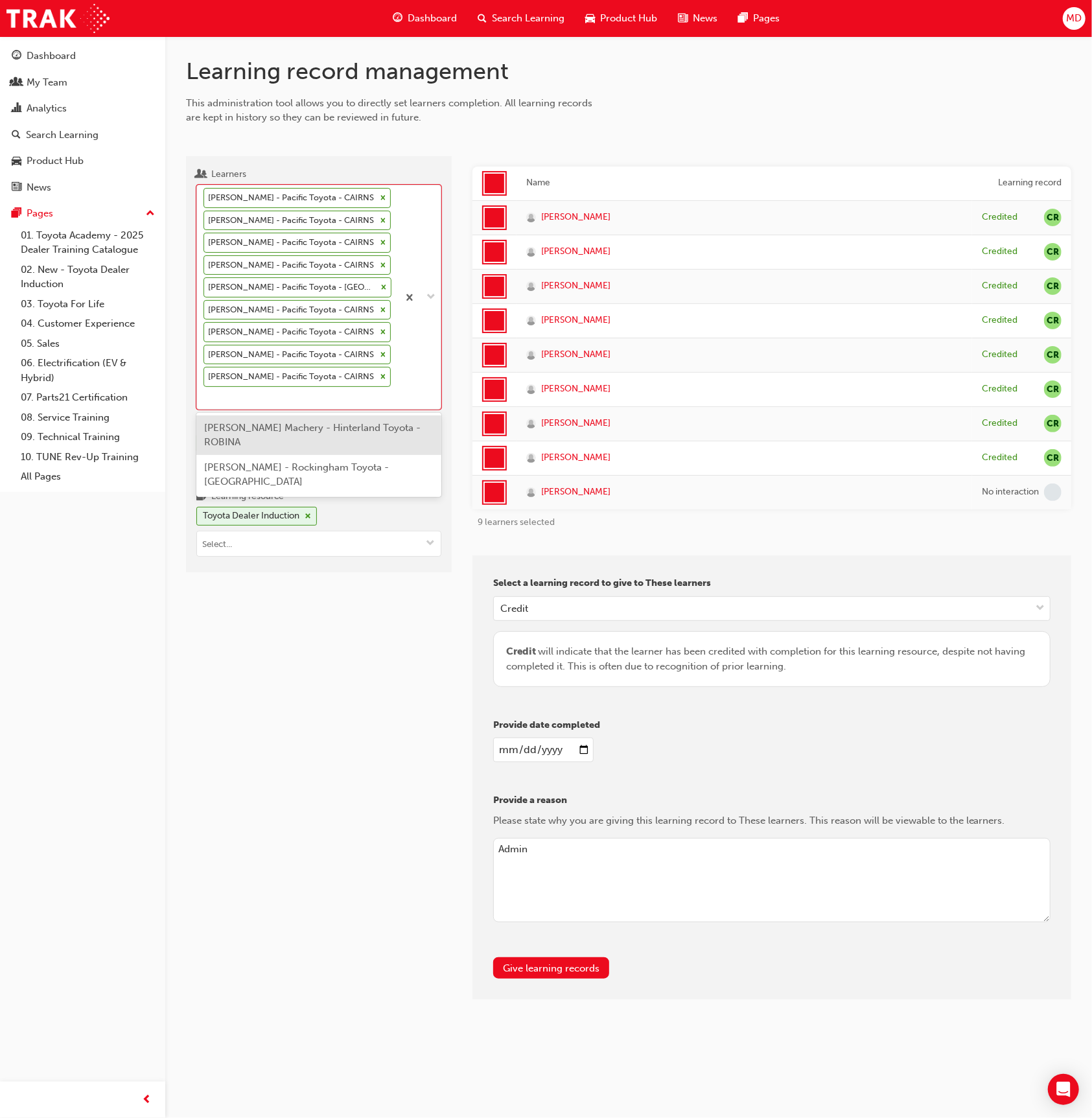
click at [369, 196] on div "[PERSON_NAME] - Pacific Toyota - CAIRNS" at bounding box center [290, 198] width 172 height 19
click at [205, 392] on input "Learners option [PERSON_NAME] - Pacific Toyota - CAIRNS, deselected. option [PE…" at bounding box center [204, 397] width 1 height 11
click at [378, 194] on icon at bounding box center [383, 198] width 9 height 9
click at [205, 392] on input "Learners option [PERSON_NAME] - Pacific Toyota - CAIRNS, deselected. 0 results …" at bounding box center [204, 397] width 1 height 11
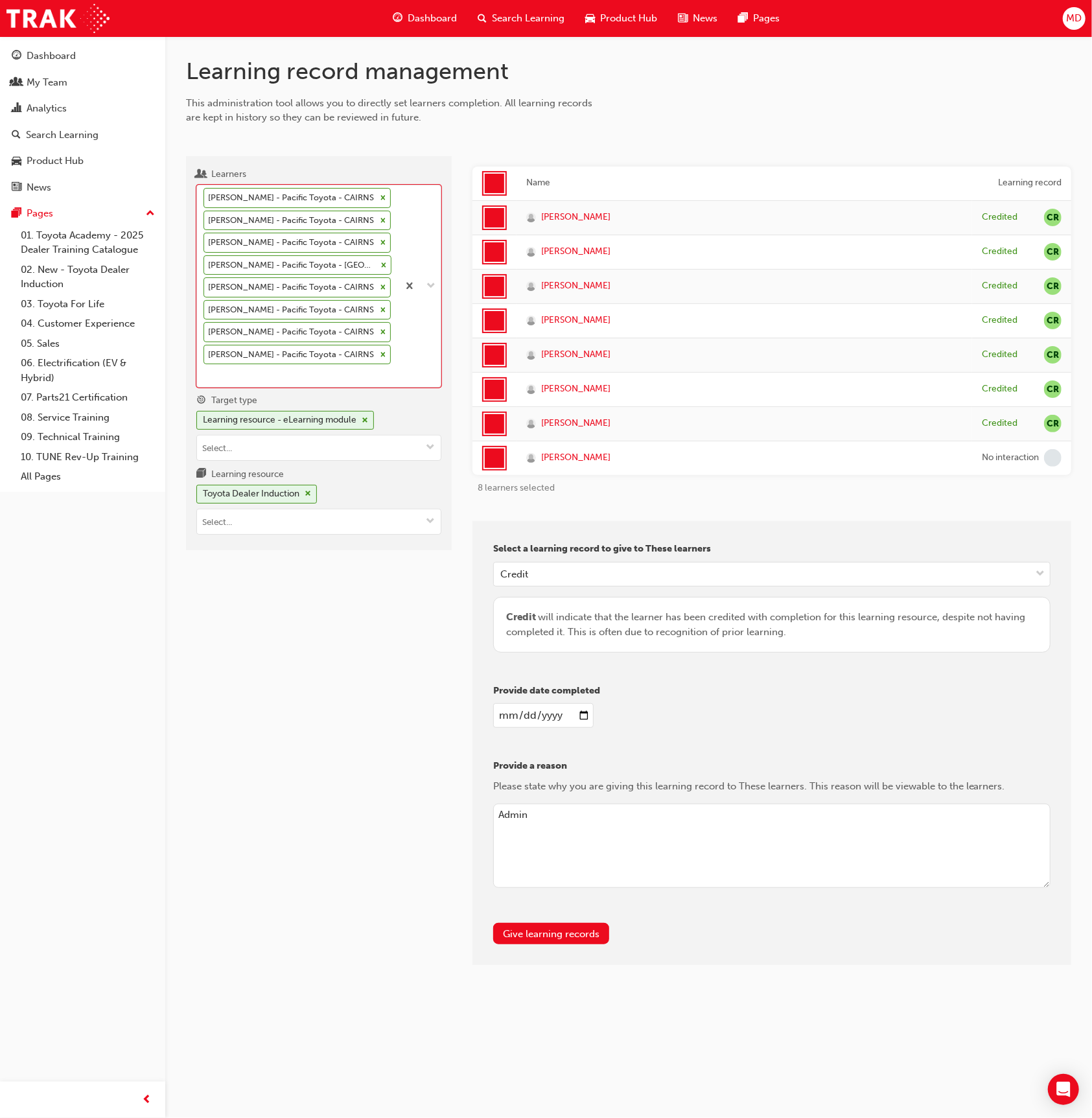
click at [378, 197] on icon at bounding box center [383, 198] width 9 height 9
click at [205, 369] on input "Learners option [PERSON_NAME] - Pacific Toyota - CAIRNS, deselected. 0 results …" at bounding box center [204, 374] width 1 height 11
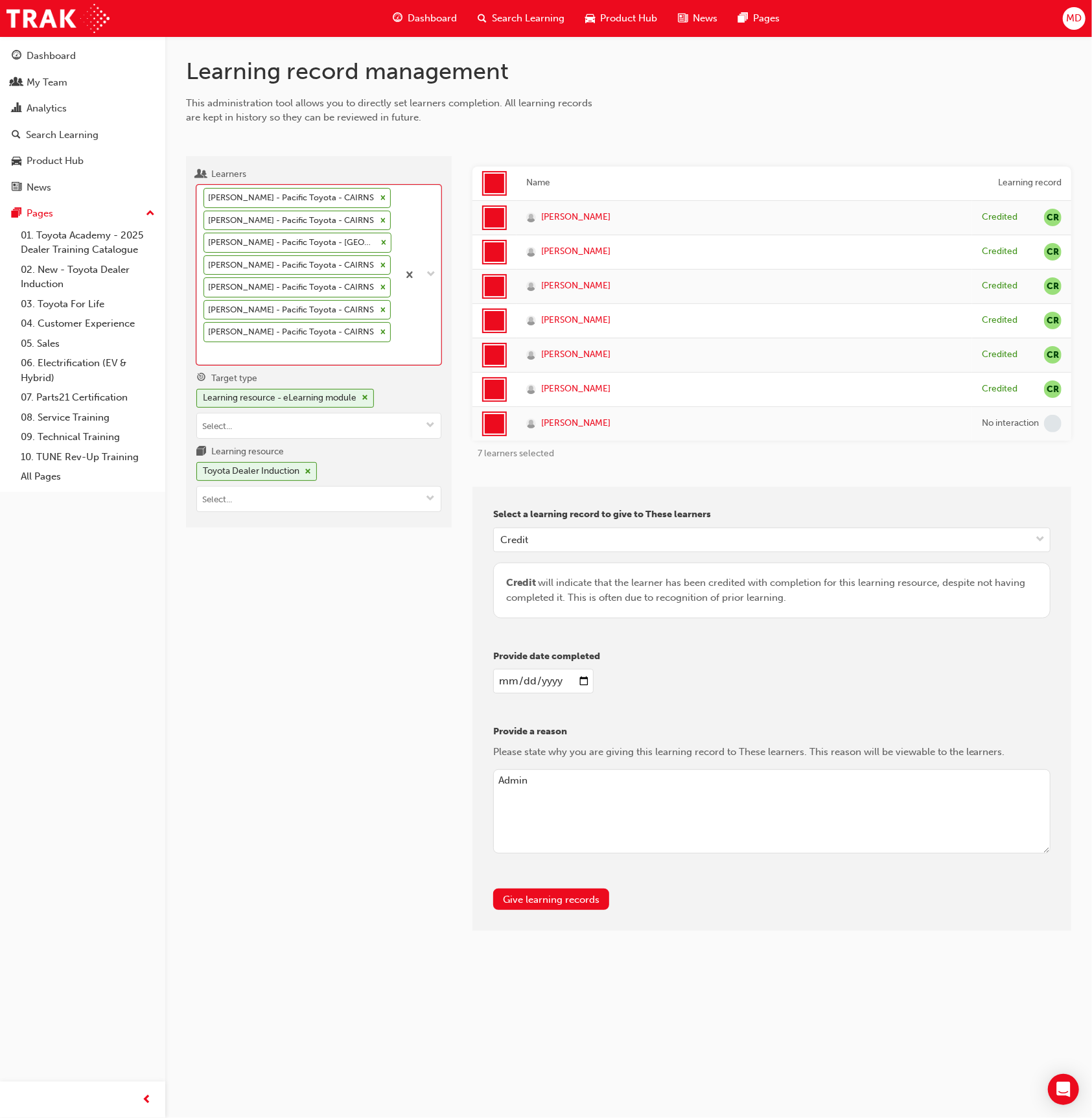
drag, startPoint x: 362, startPoint y: 195, endPoint x: 378, endPoint y: 199, distance: 16.5
click at [378, 196] on icon at bounding box center [383, 198] width 9 height 9
click at [205, 347] on input "Learners option [PERSON_NAME] - Pacific Toyota - CAIRNS, deselected. 0 results …" at bounding box center [204, 352] width 1 height 11
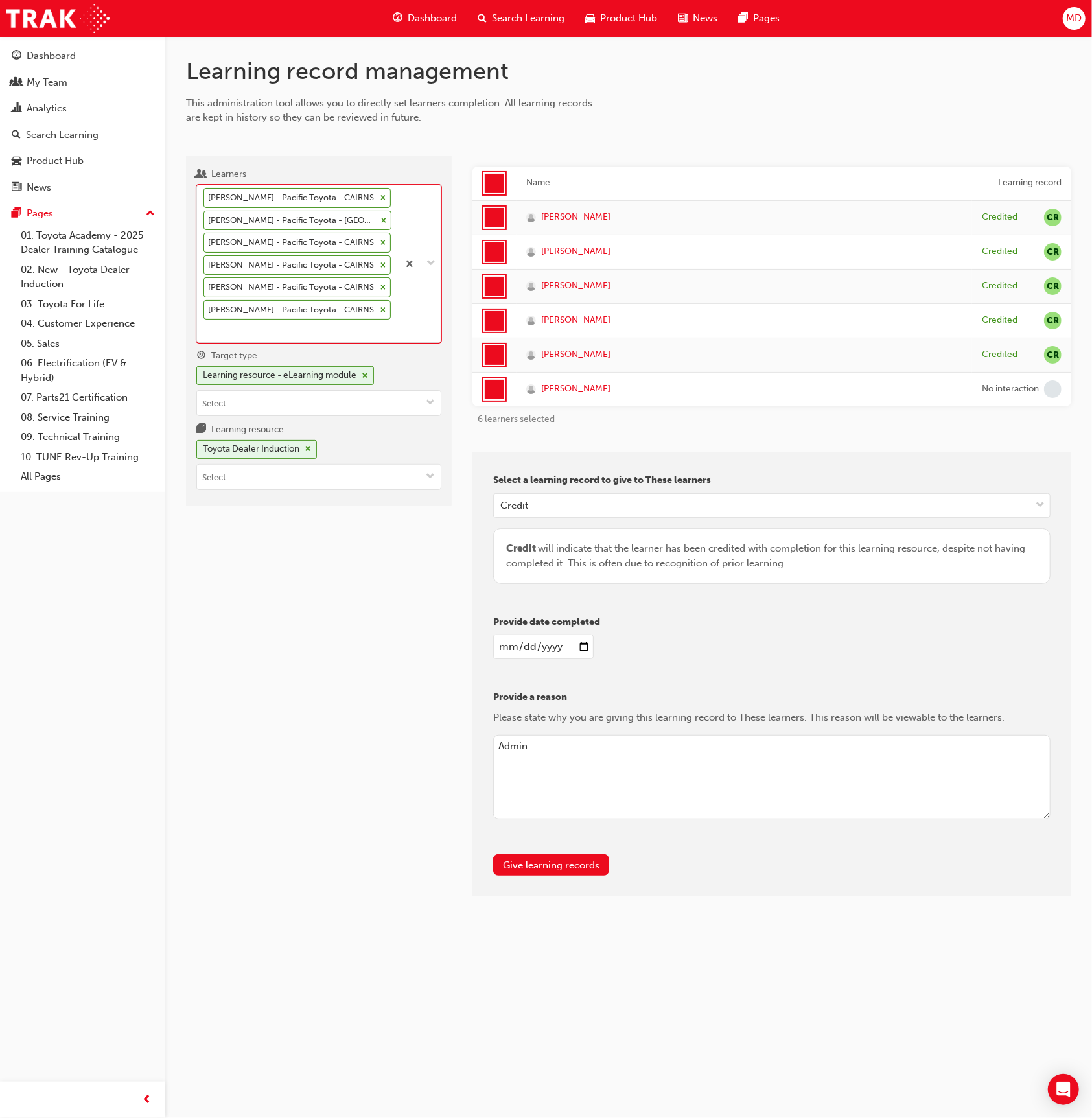
click at [481, 215] on td at bounding box center [495, 217] width 44 height 34
drag, startPoint x: 498, startPoint y: 216, endPoint x: 498, endPoint y: 237, distance: 21.0
click at [497, 217] on div at bounding box center [495, 218] width 20 height 20
click at [498, 242] on div at bounding box center [495, 252] width 20 height 20
click at [491, 285] on div at bounding box center [495, 287] width 20 height 20
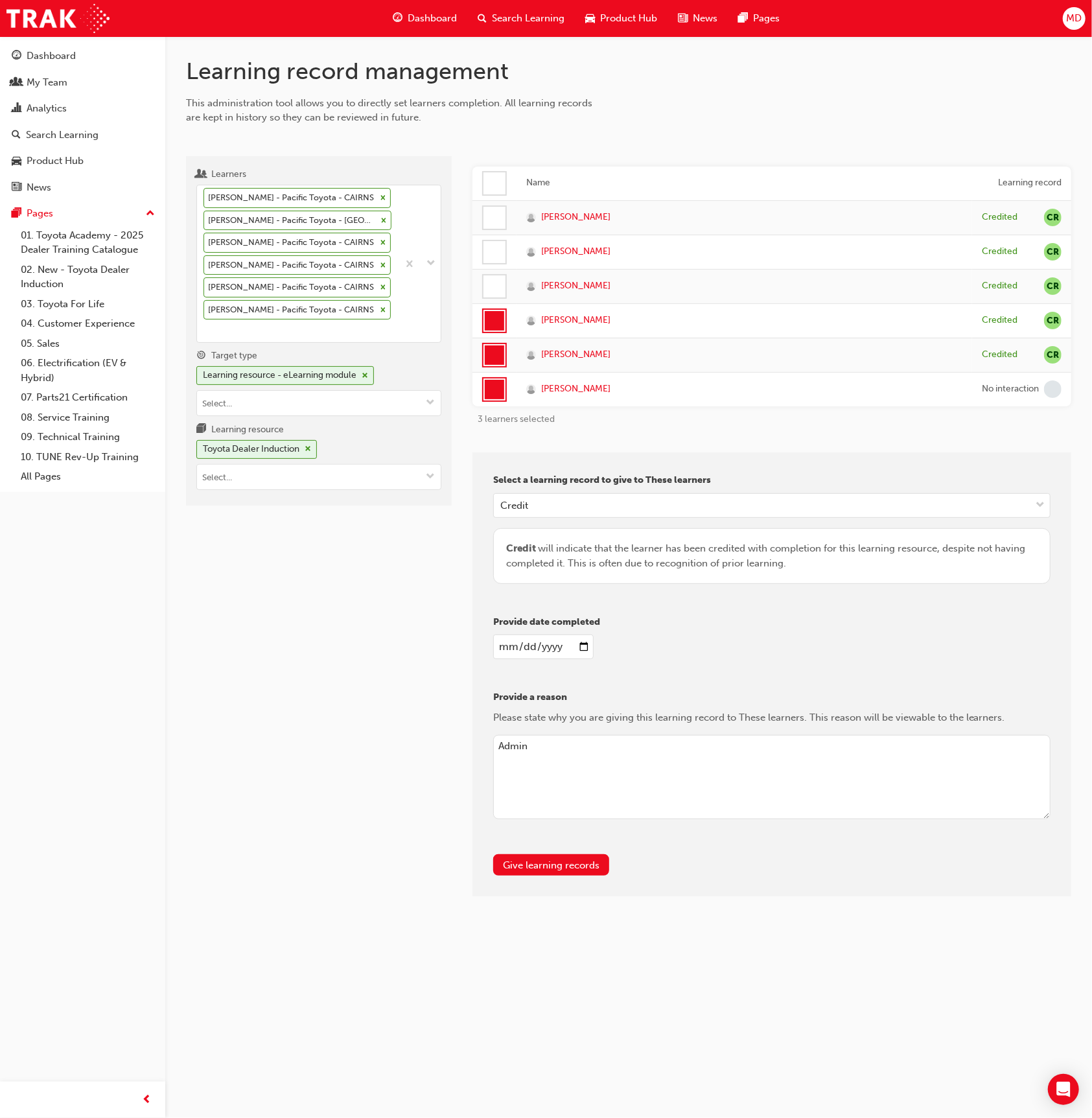
click at [494, 315] on div at bounding box center [495, 321] width 20 height 20
click at [495, 350] on div at bounding box center [495, 355] width 20 height 20
click at [590, 864] on button "Give learning records" at bounding box center [551, 864] width 116 height 21
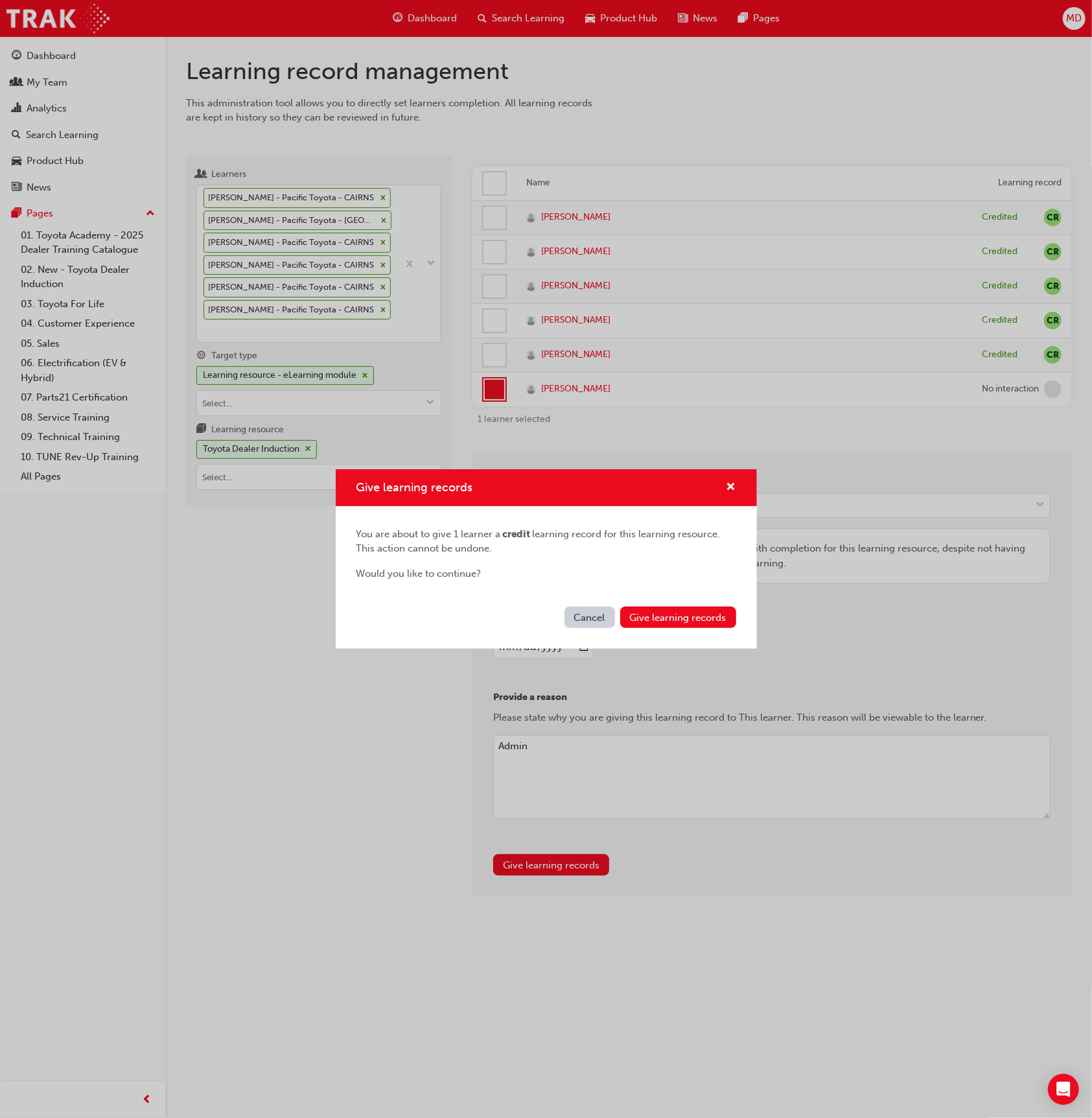
click at [729, 600] on div "You are about to give 1 learner a credit learning record for this learning reso…" at bounding box center [546, 554] width 421 height 96
drag, startPoint x: 717, startPoint y: 610, endPoint x: 730, endPoint y: 601, distance: 15.8
click at [716, 610] on button "Give learning records" at bounding box center [678, 617] width 116 height 21
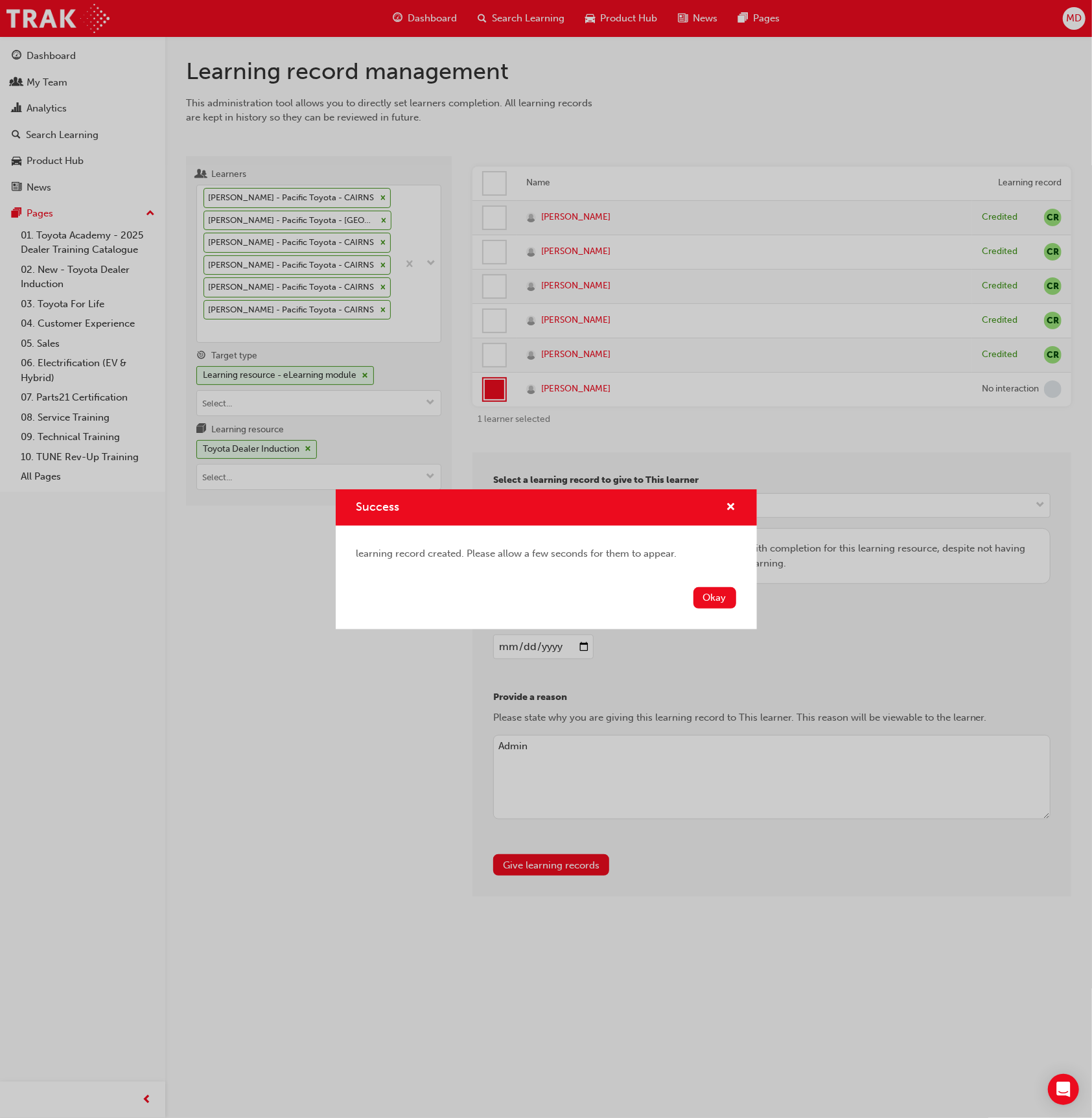
click at [723, 590] on button "Okay" at bounding box center [715, 597] width 43 height 21
